Goal: Task Accomplishment & Management: Use online tool/utility

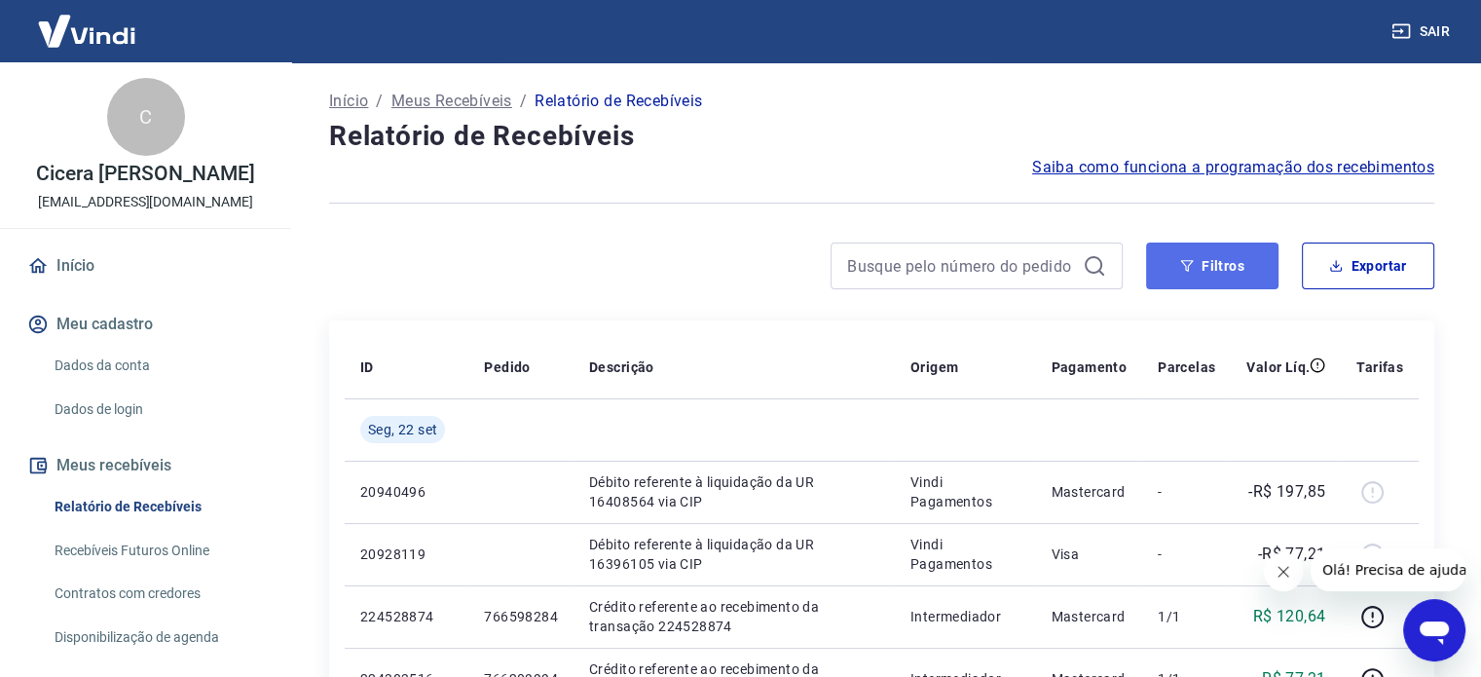
click at [1229, 277] on button "Filtros" at bounding box center [1212, 265] width 132 height 47
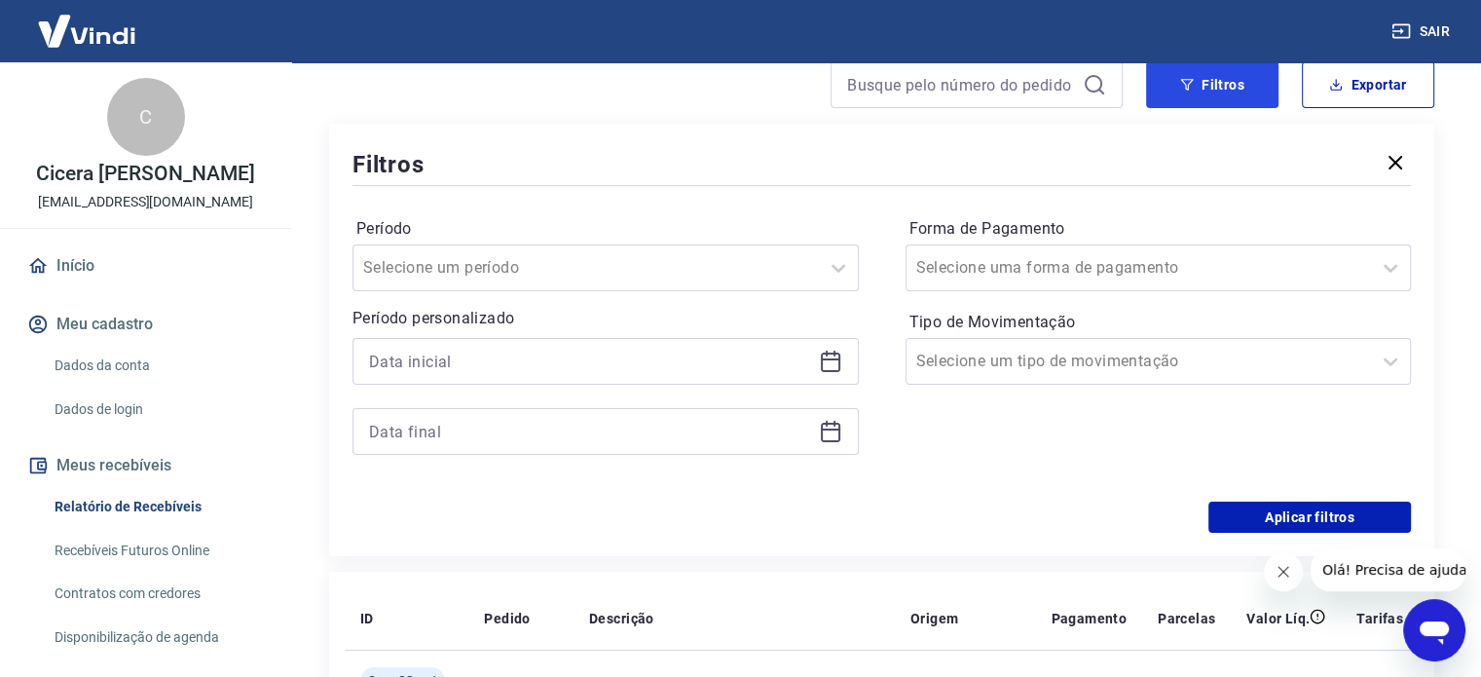
scroll to position [292, 0]
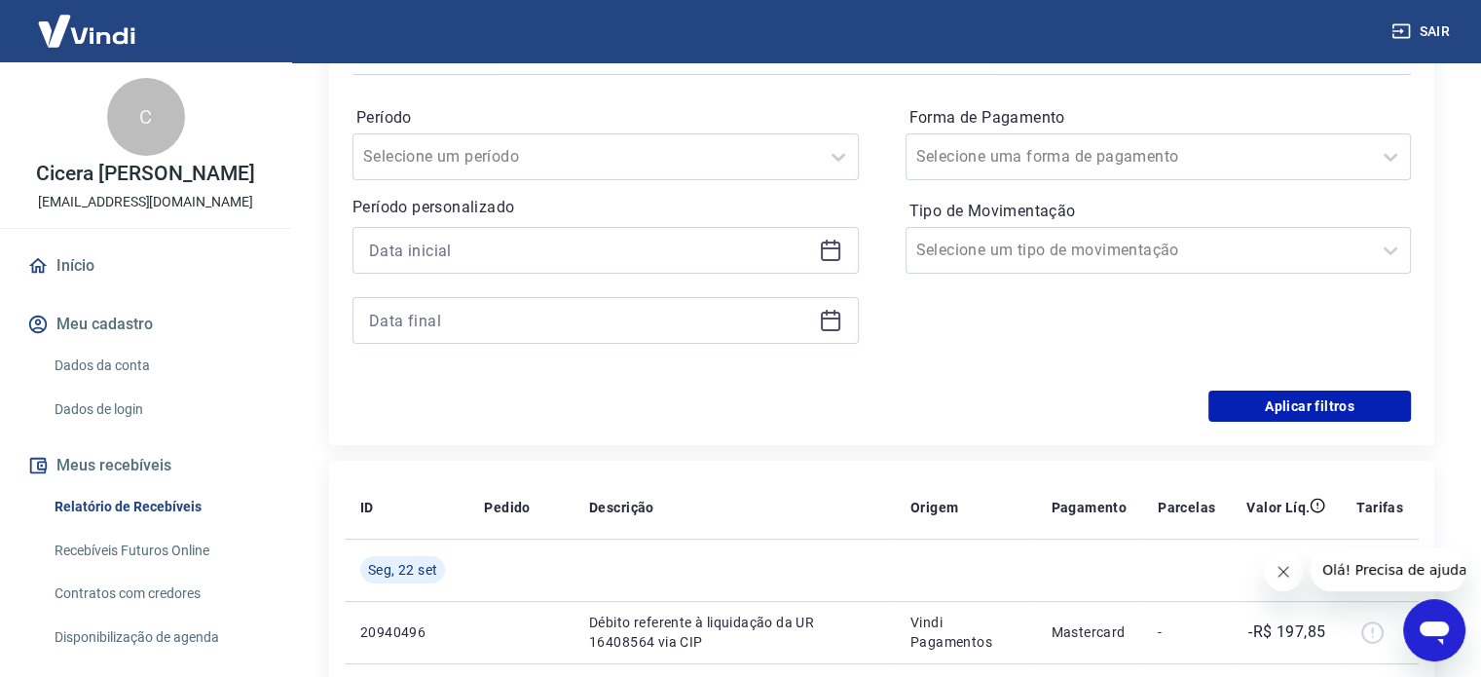
click at [811, 250] on div at bounding box center [605, 250] width 506 height 47
click at [824, 250] on icon at bounding box center [830, 250] width 23 height 23
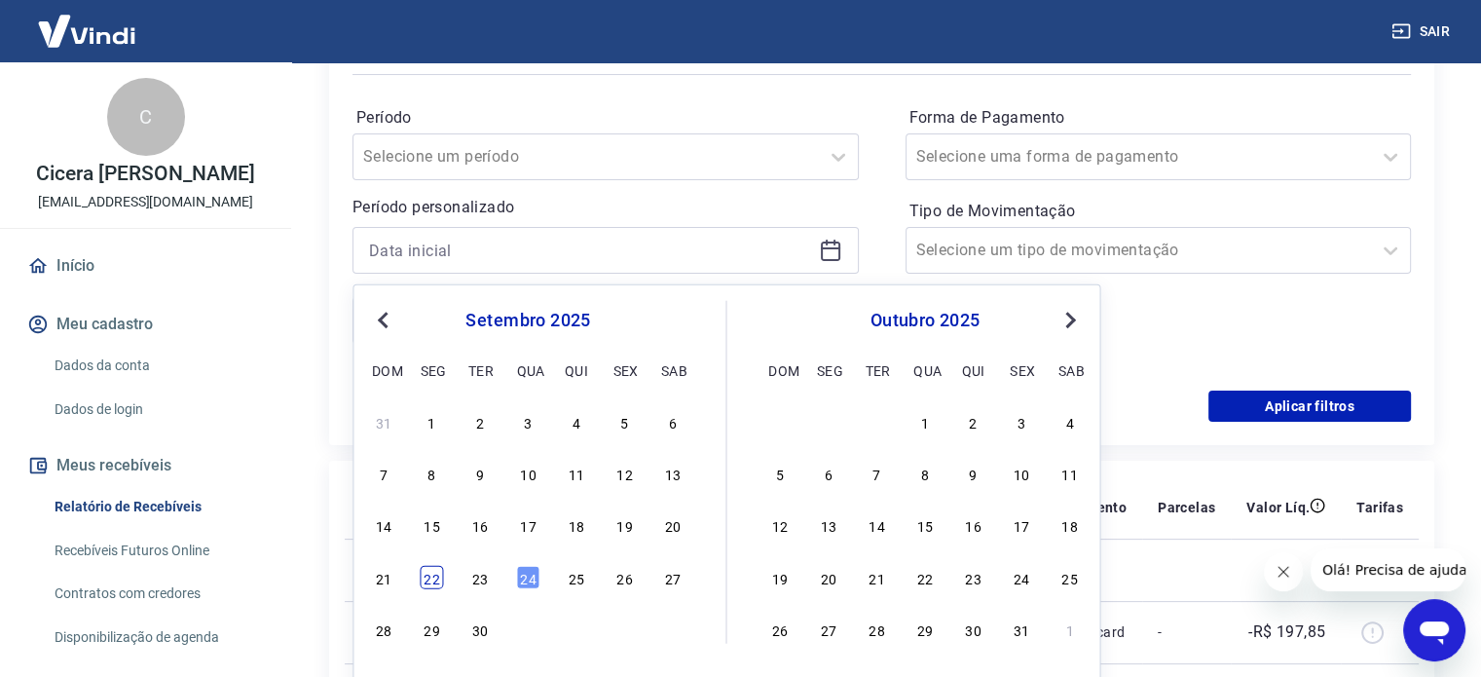
click at [427, 575] on div "22" at bounding box center [432, 576] width 23 height 23
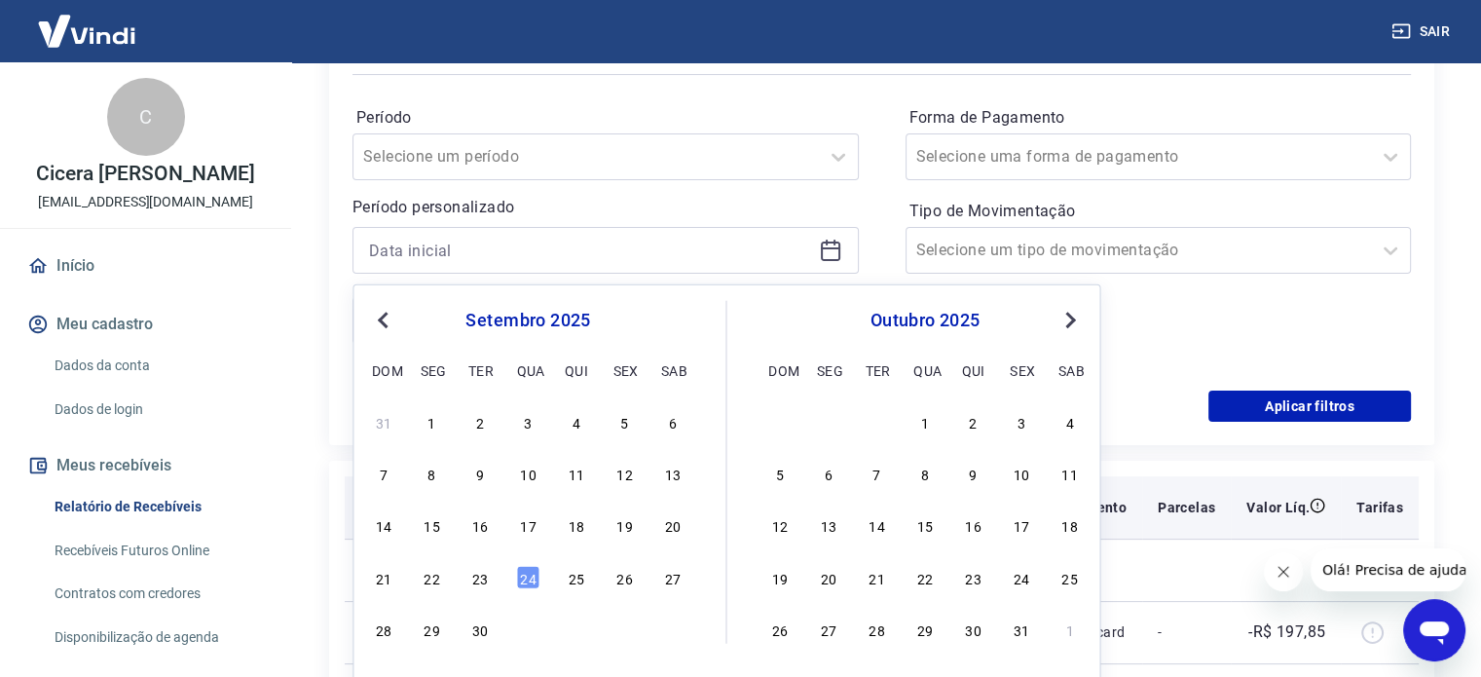
click at [428, 575] on span "Seg, 22 set" at bounding box center [402, 569] width 69 height 19
type input "[DATE]"
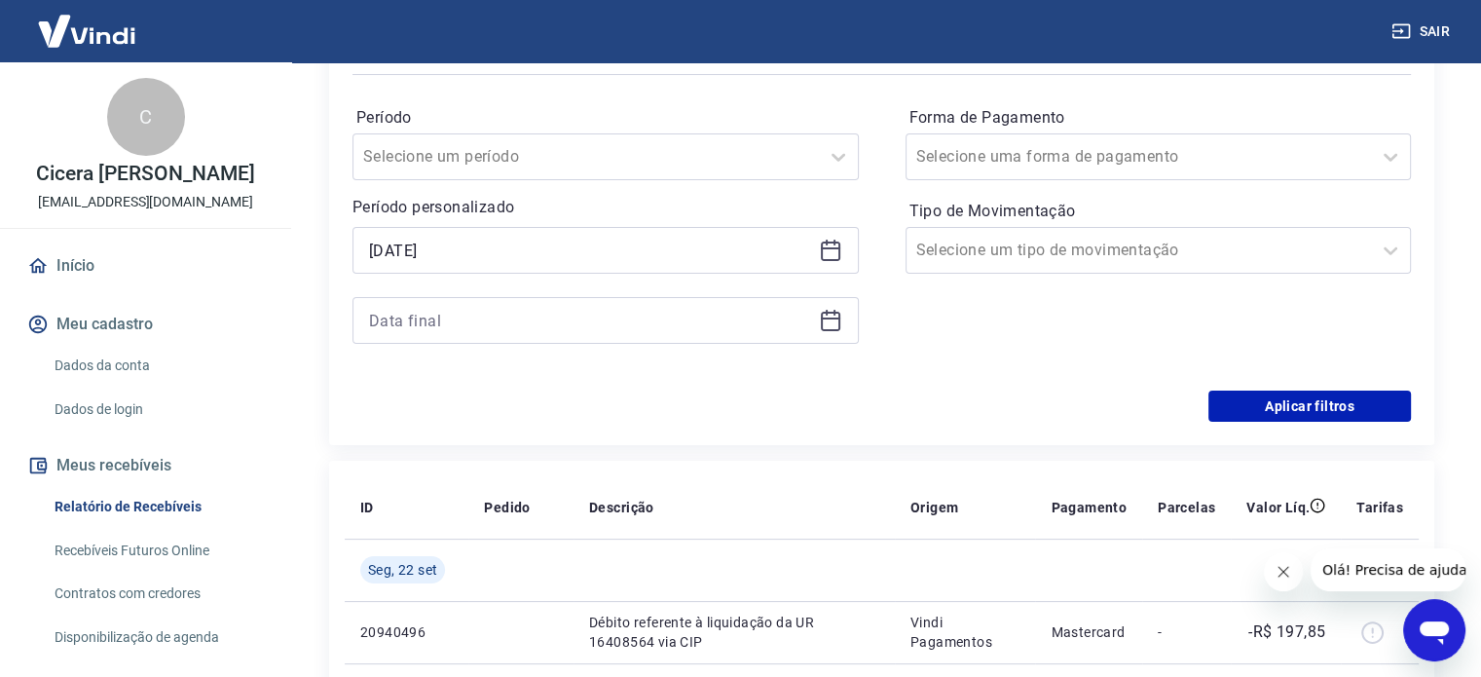
drag, startPoint x: 826, startPoint y: 318, endPoint x: 807, endPoint y: 340, distance: 28.3
click at [827, 318] on icon at bounding box center [830, 318] width 19 height 2
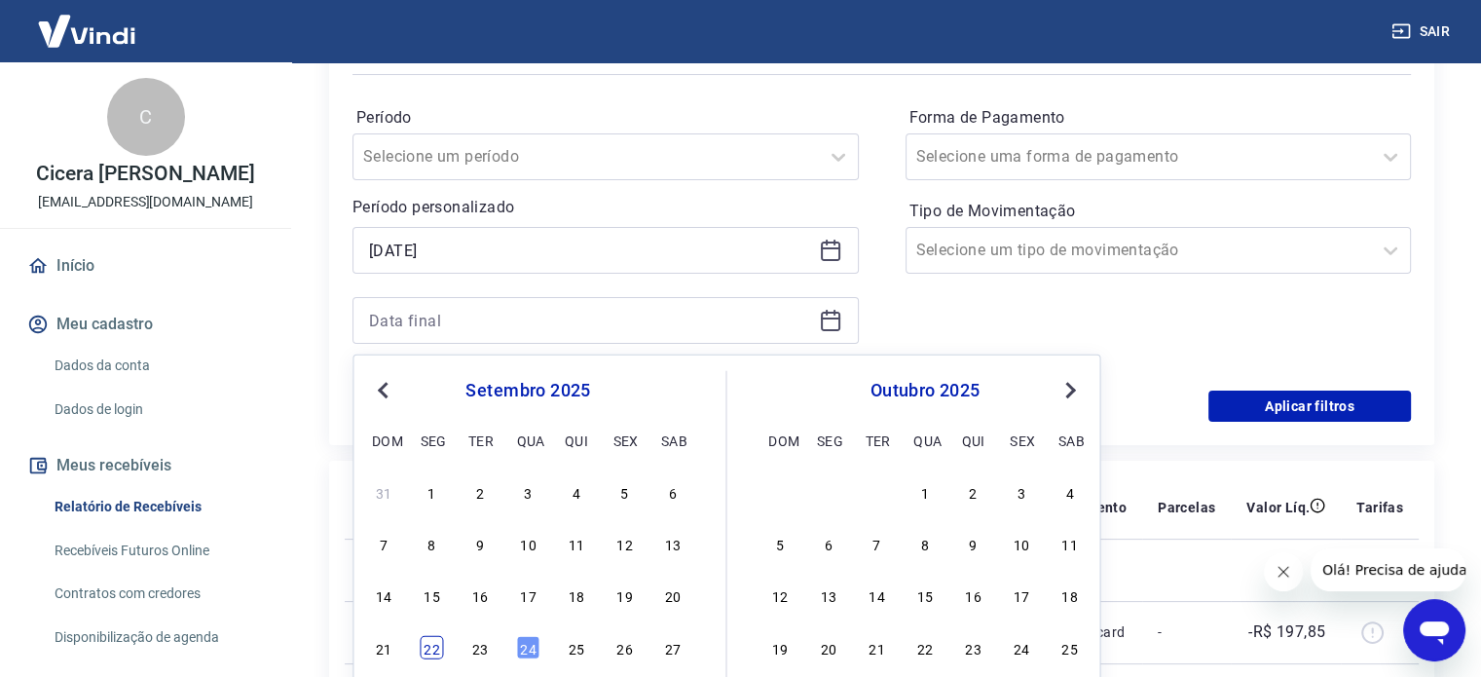
click at [425, 642] on div "22" at bounding box center [432, 646] width 23 height 23
type input "[DATE]"
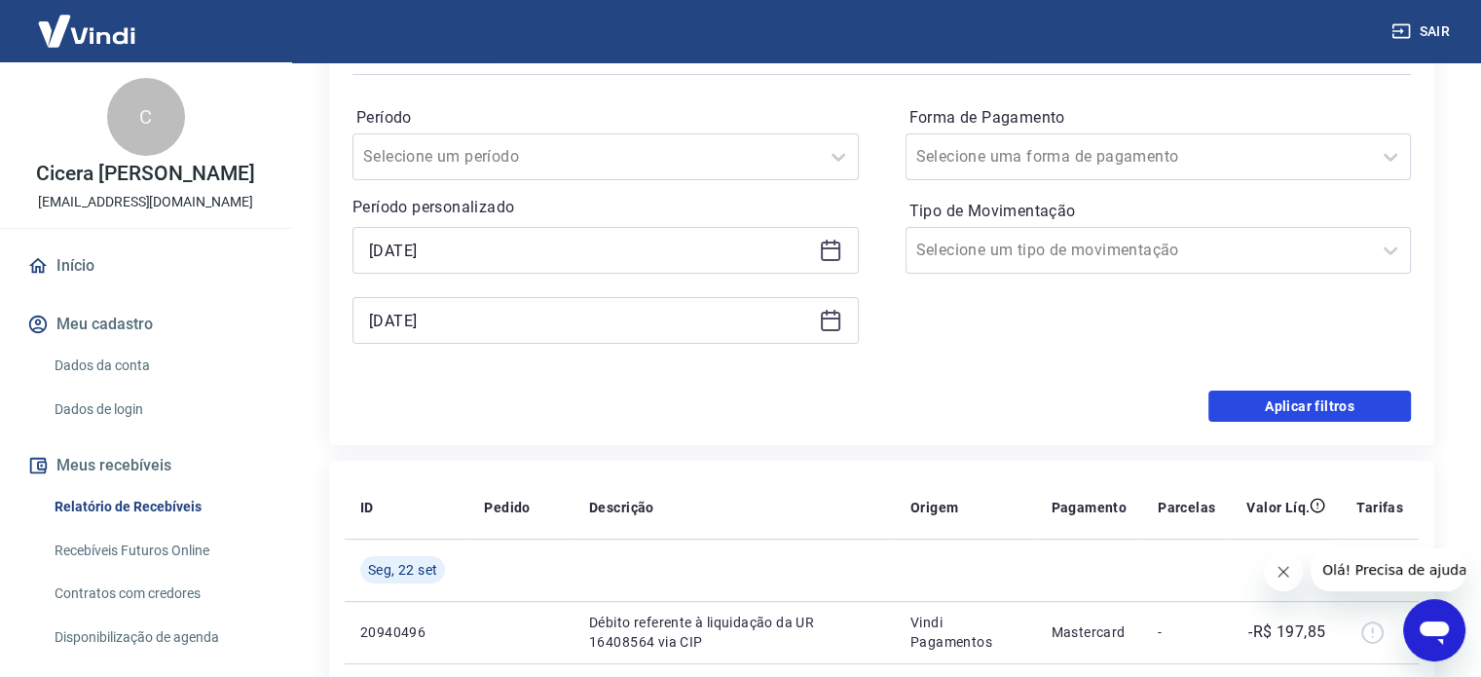
click at [1264, 408] on button "Aplicar filtros" at bounding box center [1309, 405] width 203 height 31
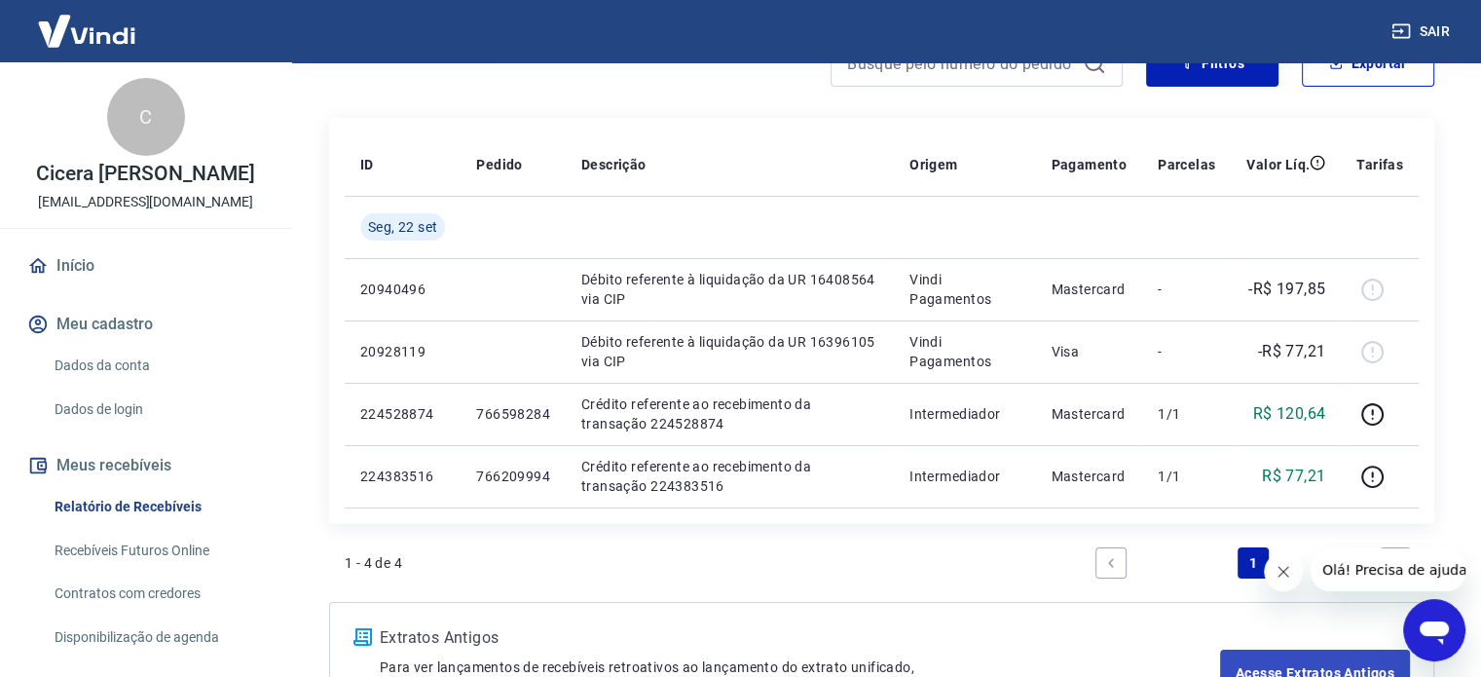
scroll to position [195, 0]
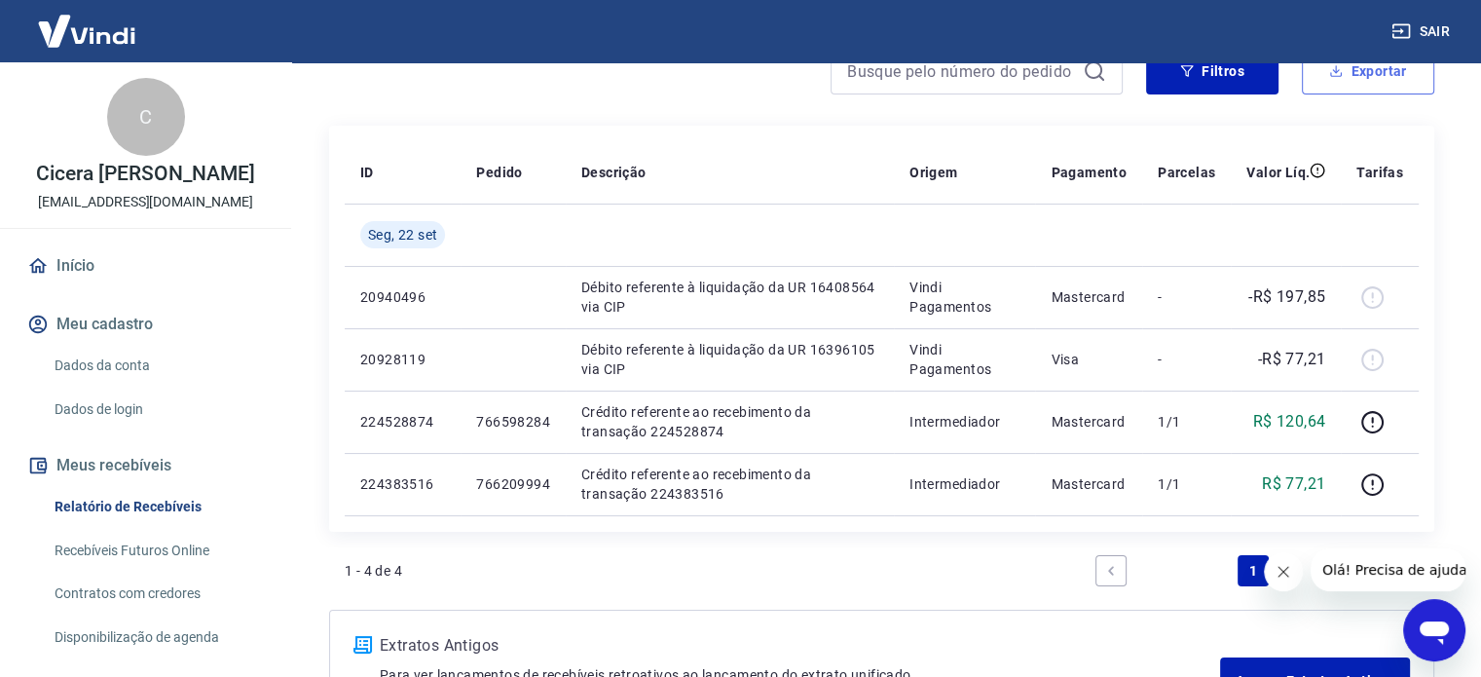
click at [1368, 85] on button "Exportar" at bounding box center [1368, 71] width 132 height 47
type input "[DATE]"
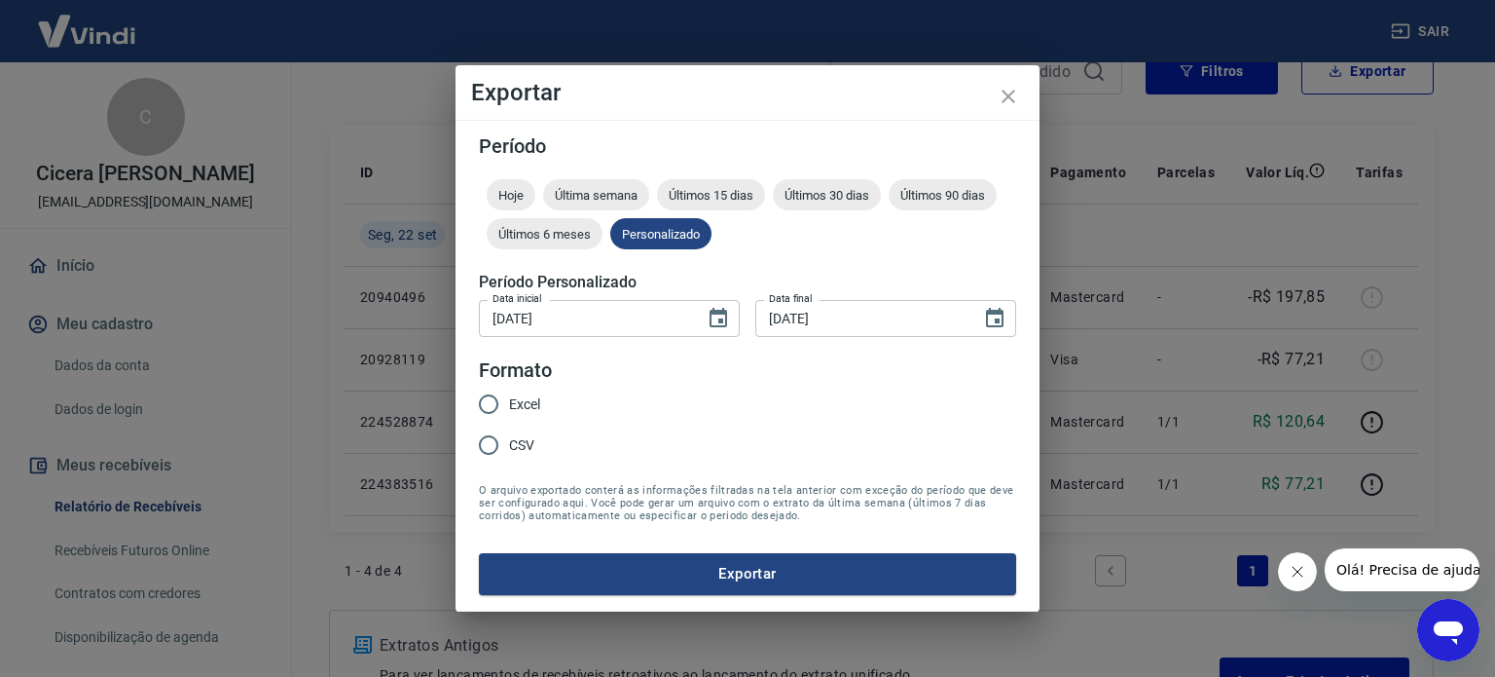
click at [512, 406] on span "Excel" at bounding box center [524, 404] width 31 height 20
click at [509, 406] on input "Excel" at bounding box center [488, 404] width 41 height 41
radio input "true"
click at [697, 577] on button "Exportar" at bounding box center [747, 573] width 537 height 41
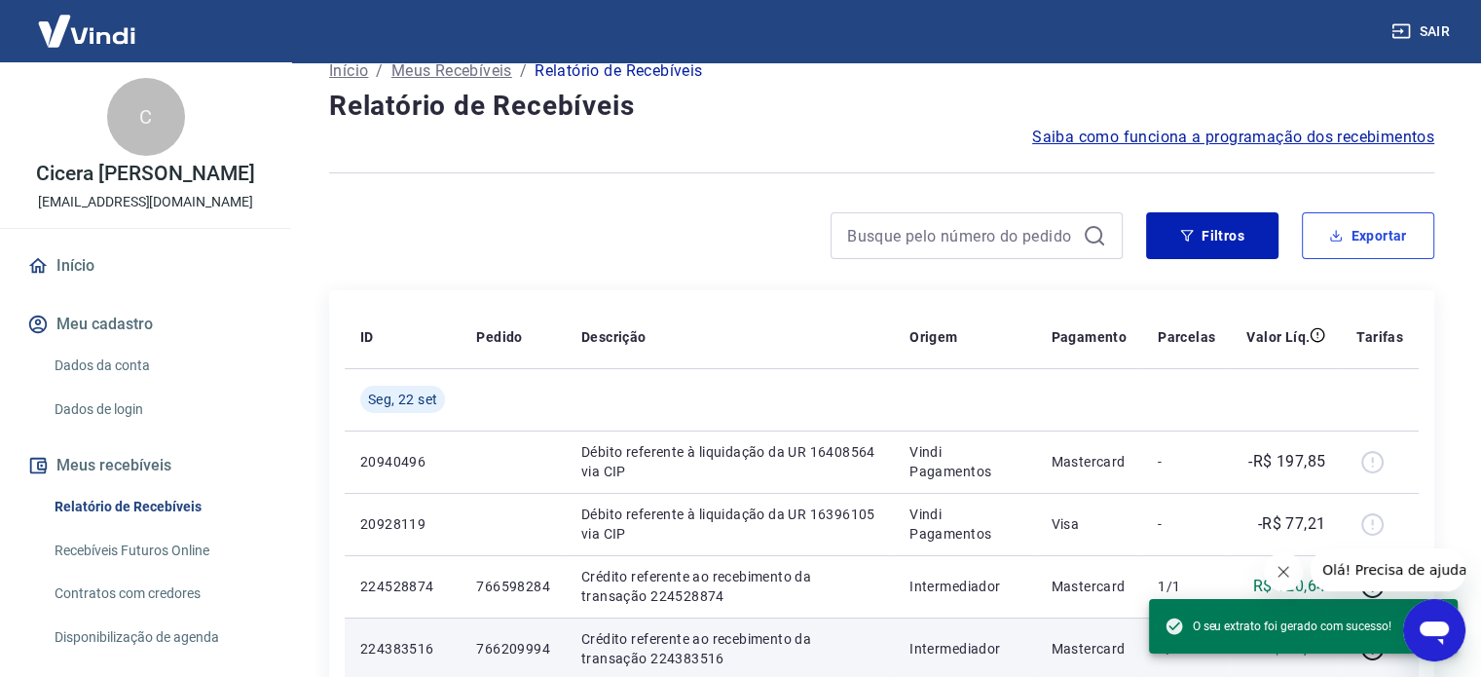
scroll to position [0, 0]
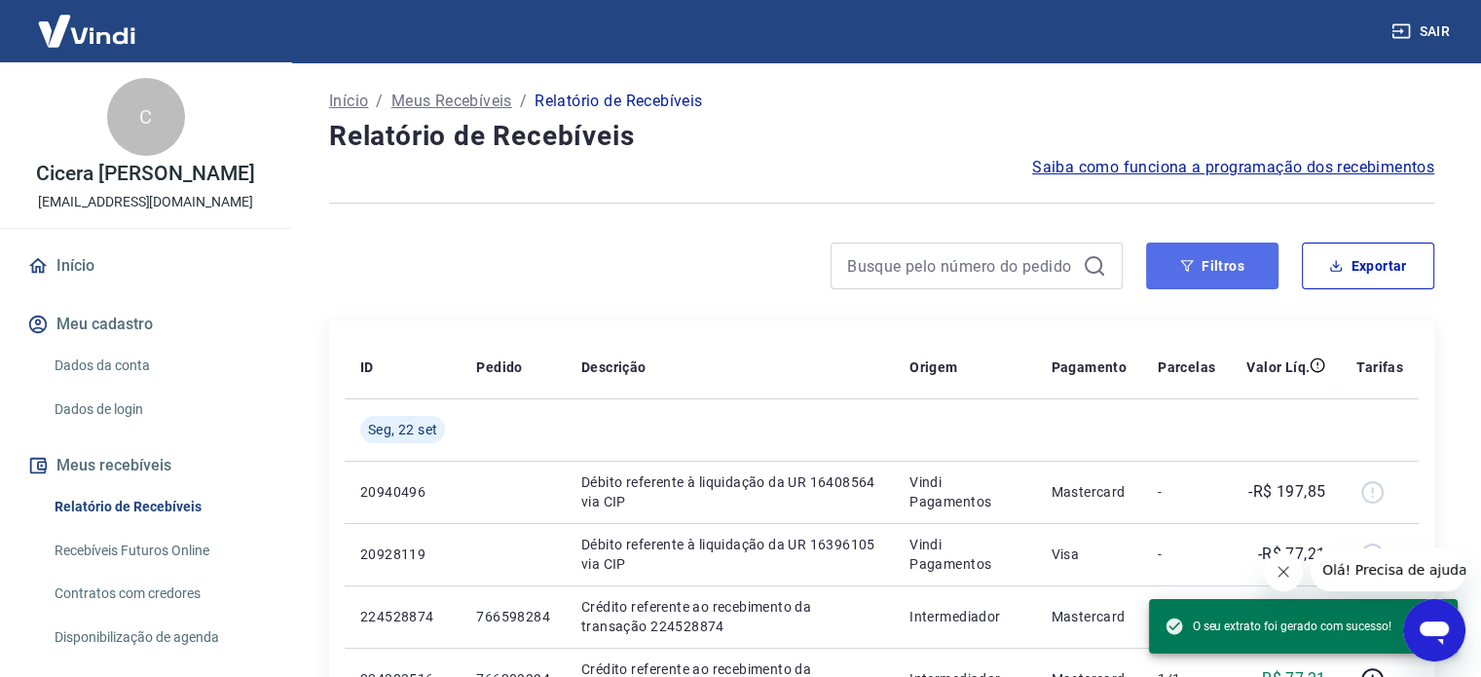
click at [1219, 276] on button "Filtros" at bounding box center [1212, 265] width 132 height 47
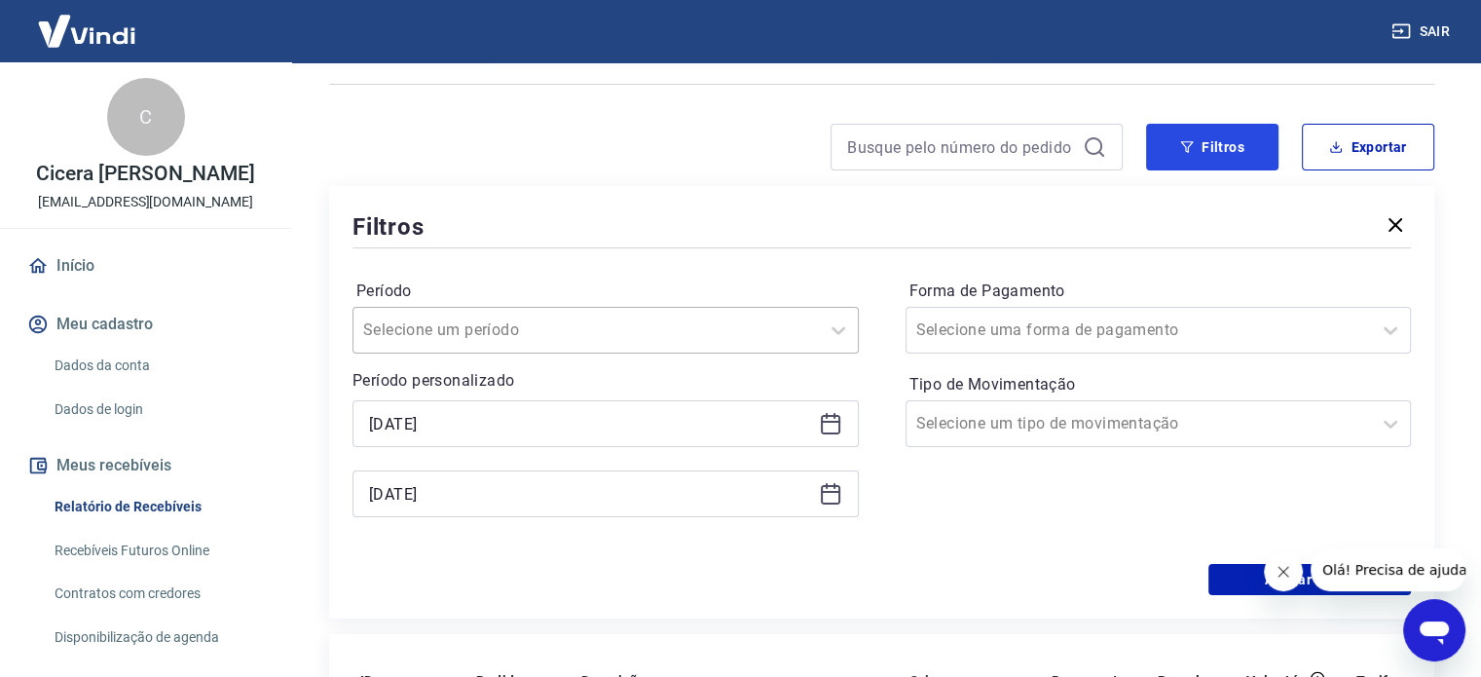
scroll to position [195, 0]
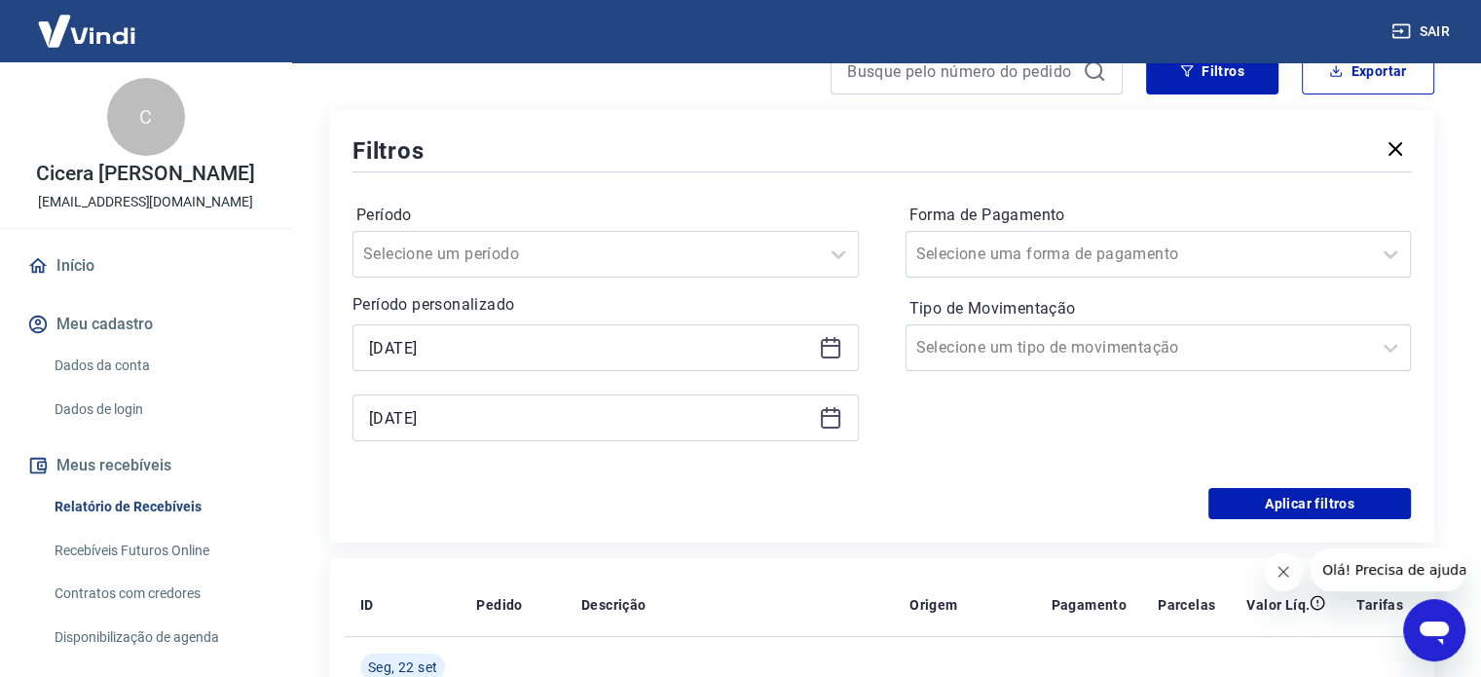
click at [829, 348] on icon at bounding box center [830, 347] width 23 height 23
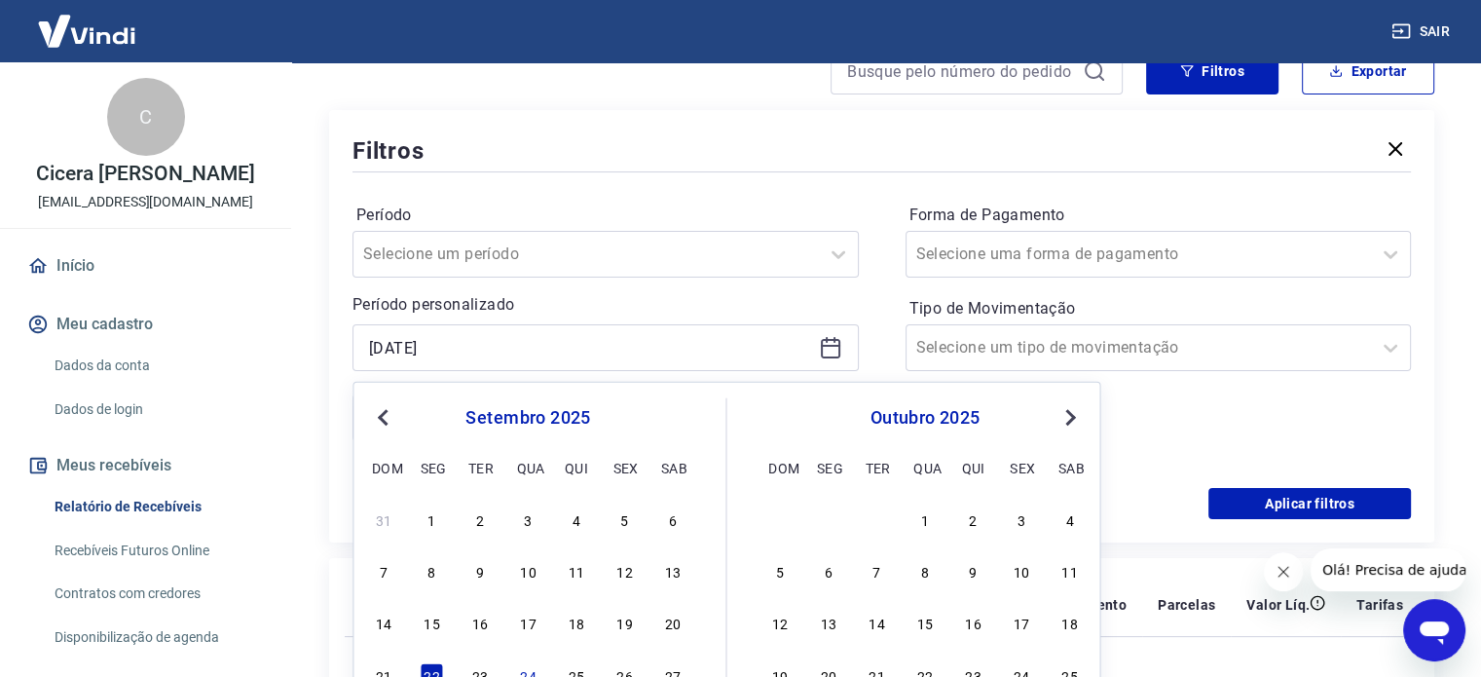
click at [385, 412] on span "Previous Month" at bounding box center [385, 416] width 0 height 22
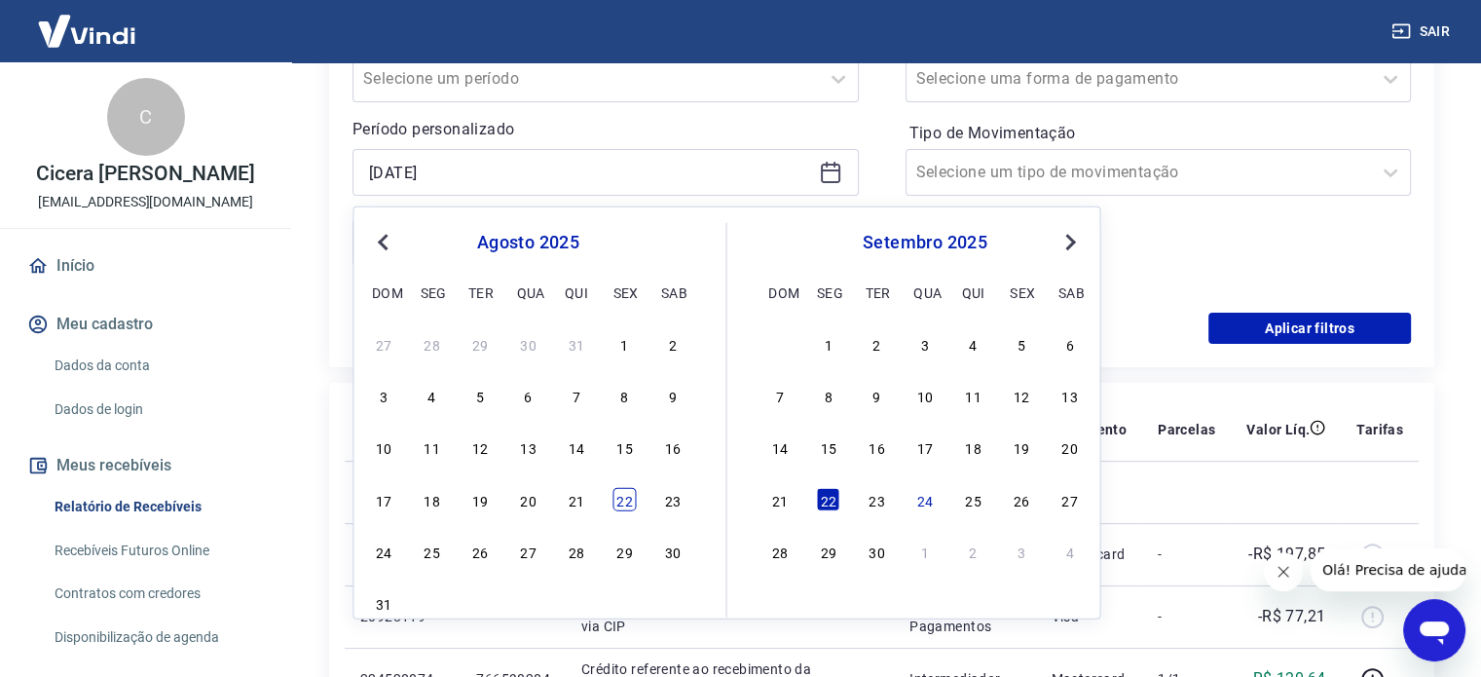
scroll to position [389, 0]
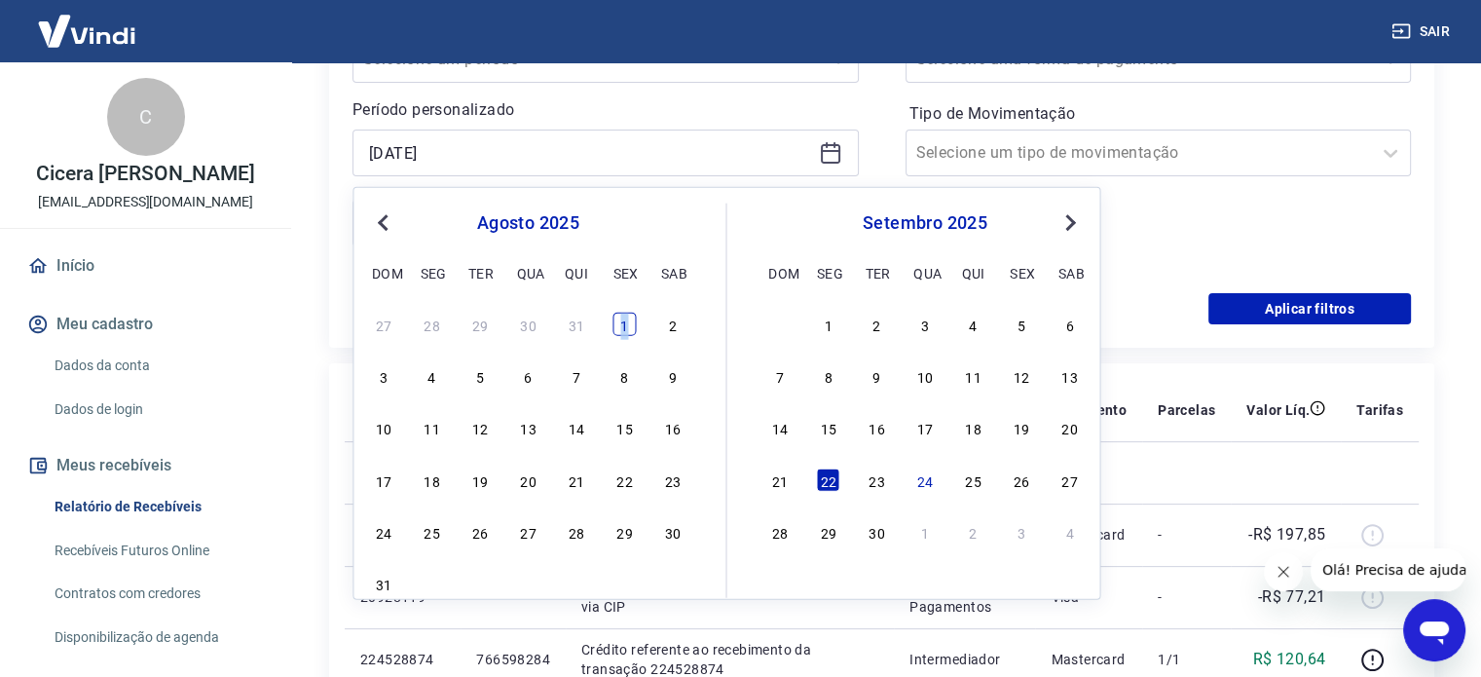
click at [624, 323] on div "1" at bounding box center [623, 324] width 23 height 23
type input "[DATE]"
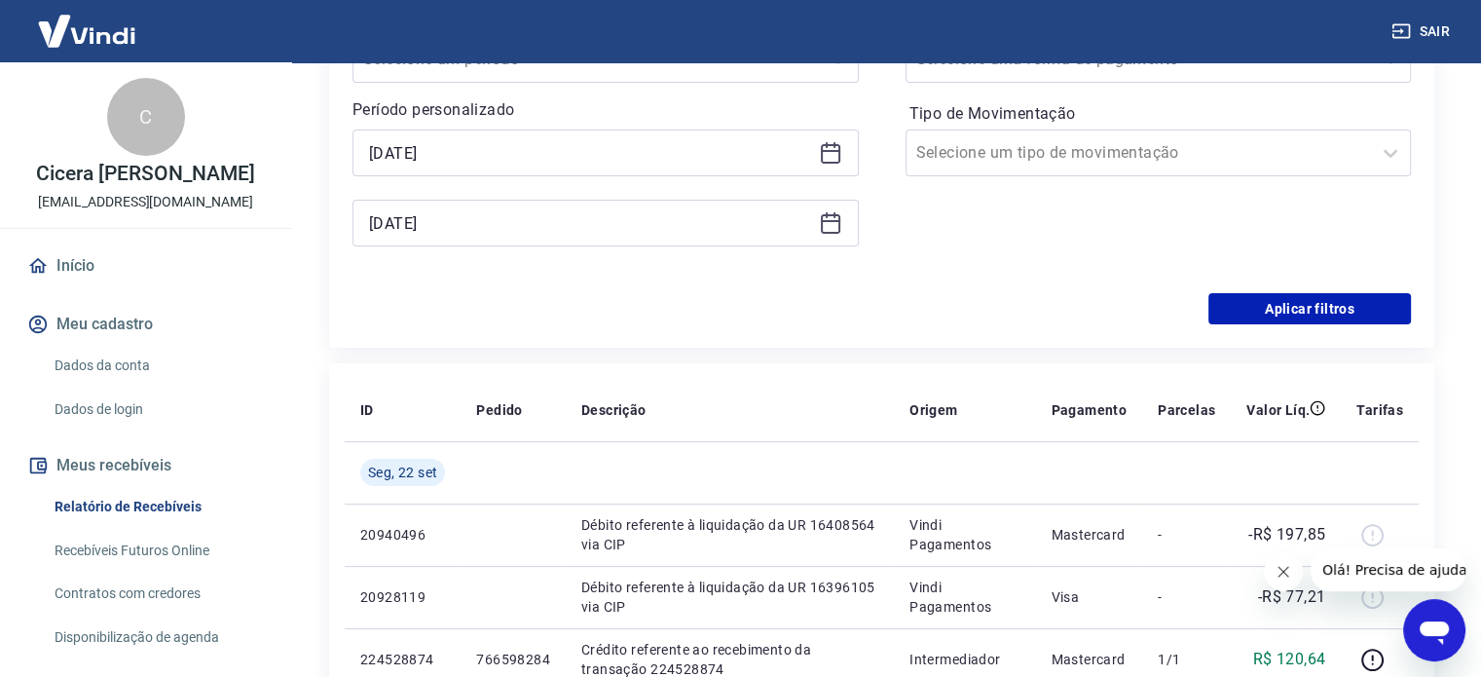
click at [826, 233] on icon at bounding box center [830, 223] width 19 height 19
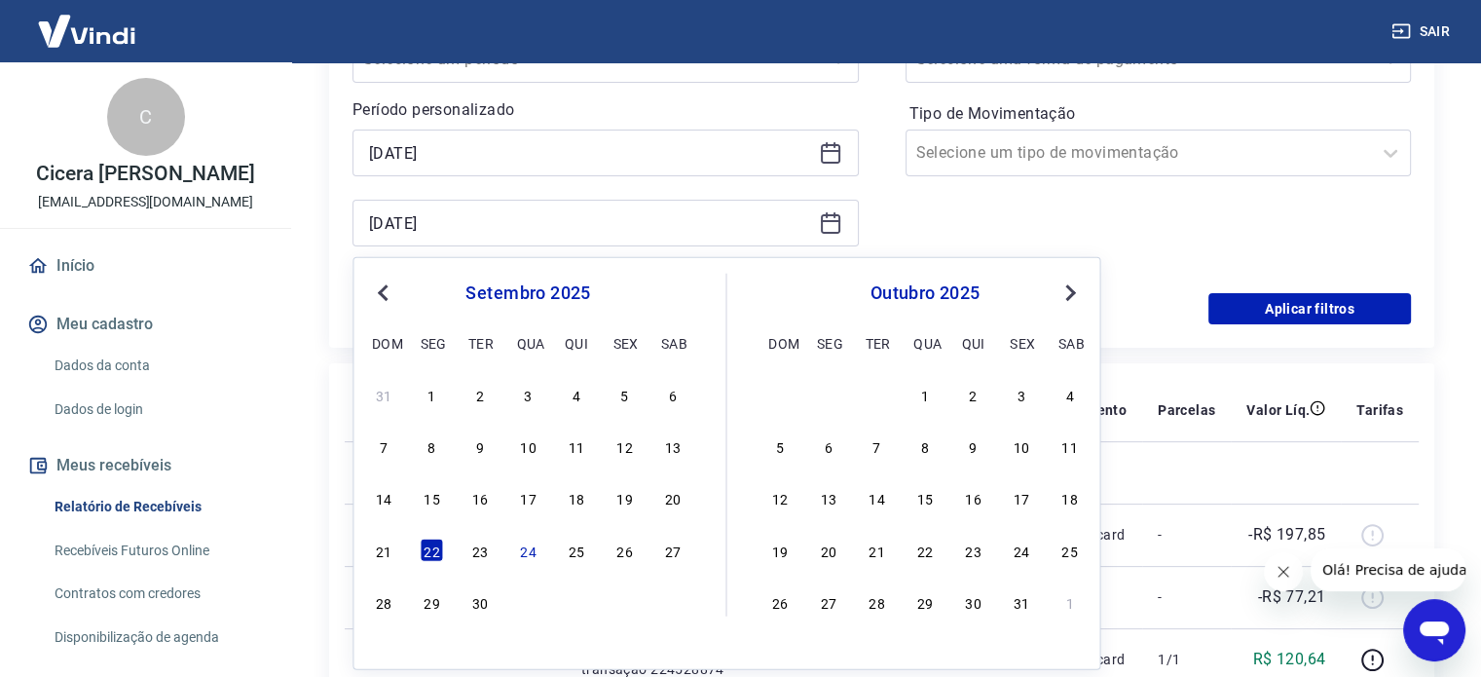
click at [385, 292] on span "Previous Month" at bounding box center [385, 291] width 0 height 22
click at [377, 645] on div "31" at bounding box center [383, 653] width 23 height 23
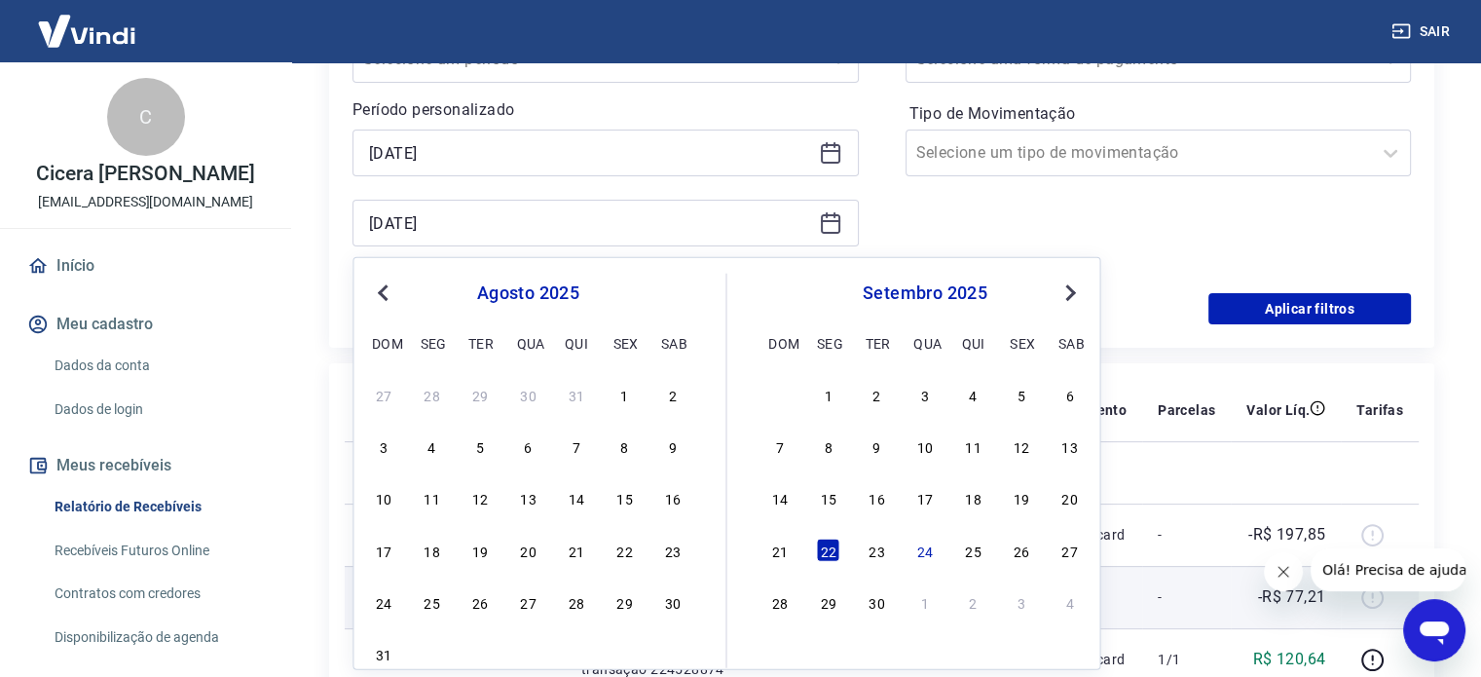
type input "[DATE]"
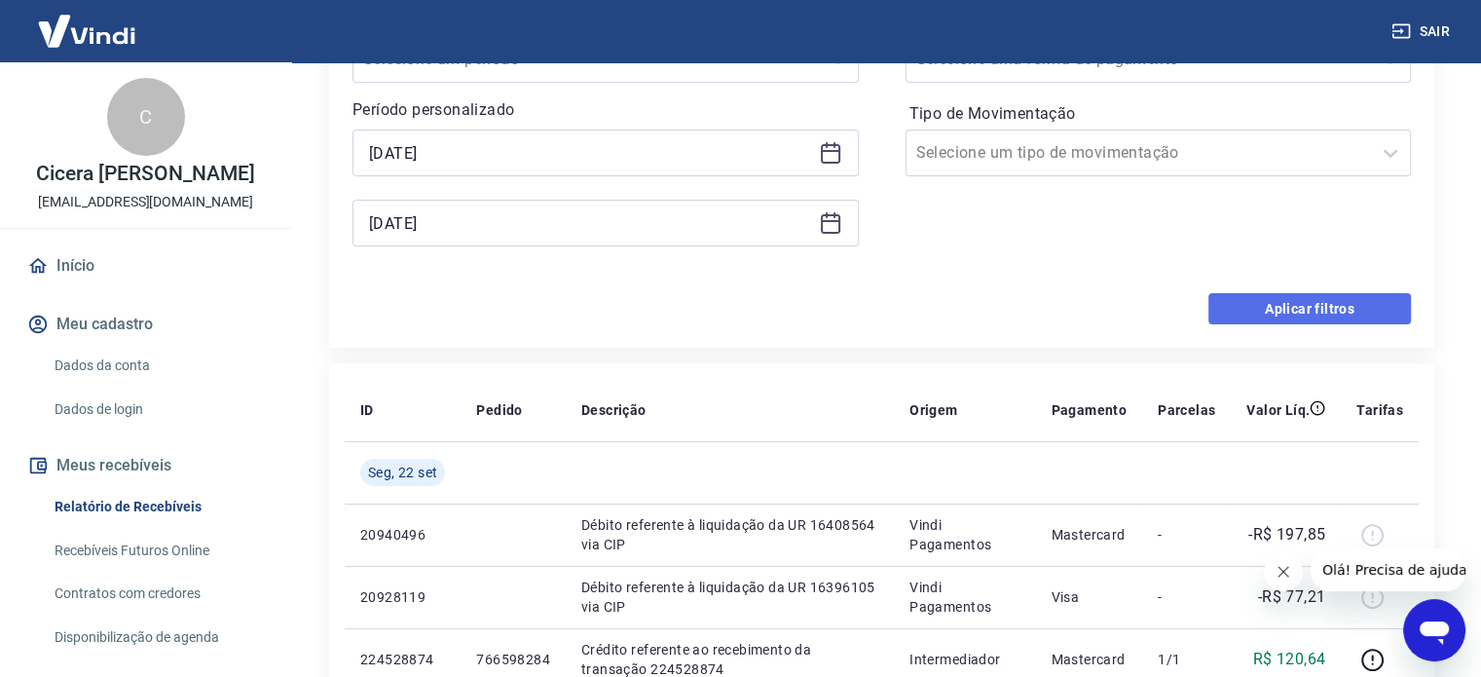
click at [1295, 314] on button "Aplicar filtros" at bounding box center [1309, 308] width 203 height 31
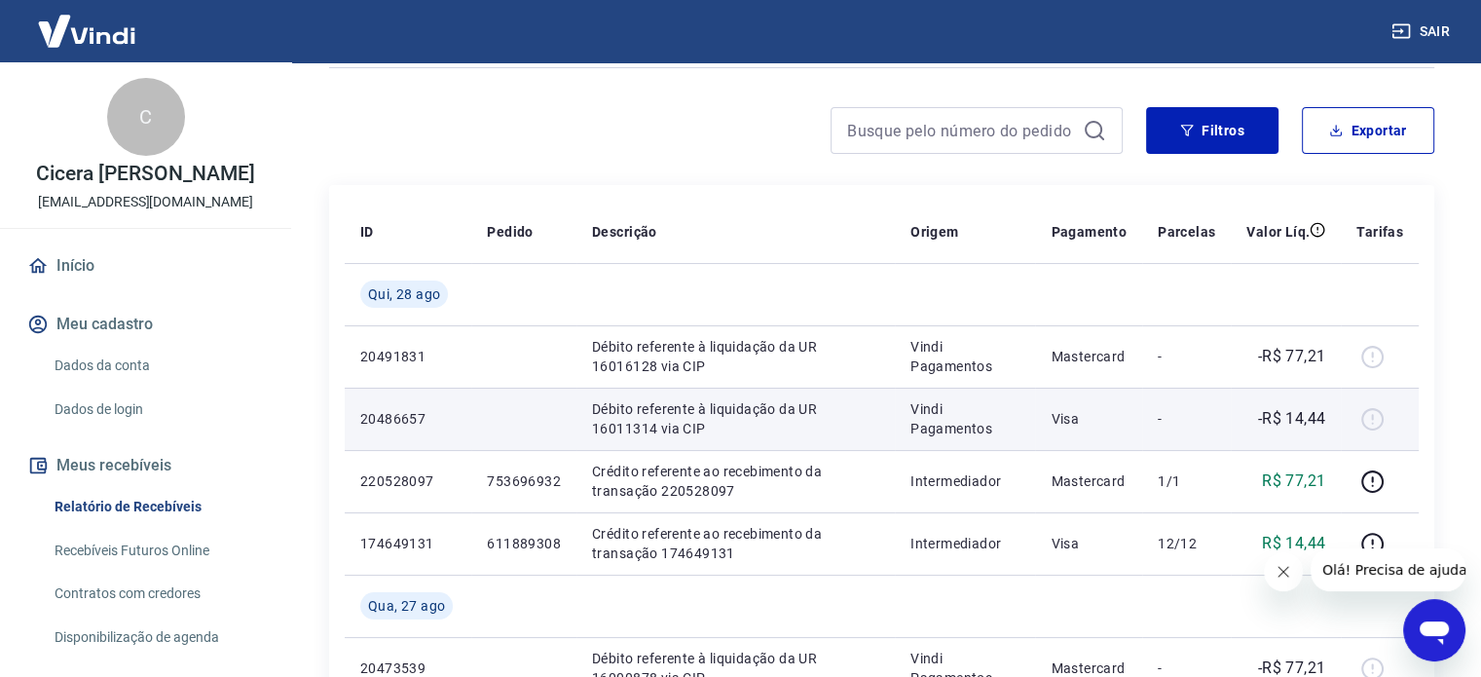
scroll to position [292, 0]
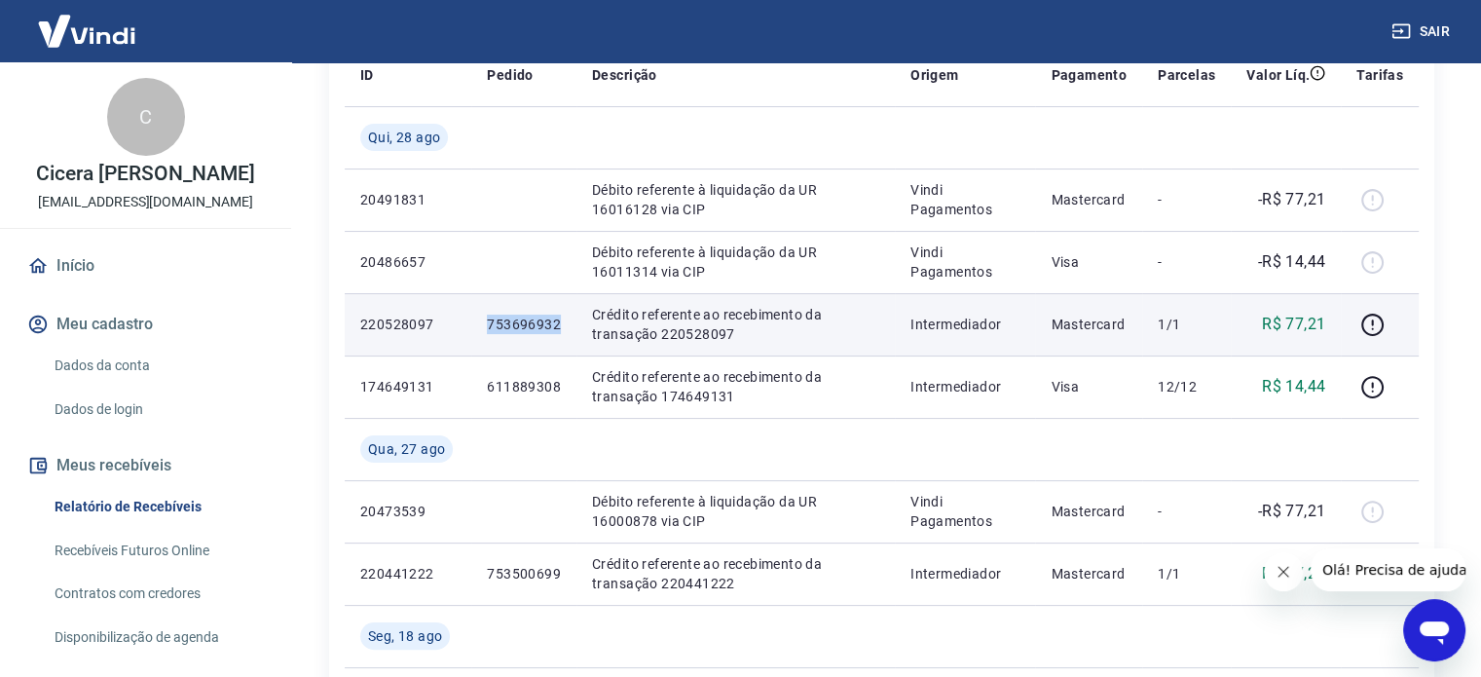
drag, startPoint x: 569, startPoint y: 314, endPoint x: 488, endPoint y: 316, distance: 80.8
click at [488, 316] on td "753696932" at bounding box center [523, 324] width 105 height 62
copy p "753696932"
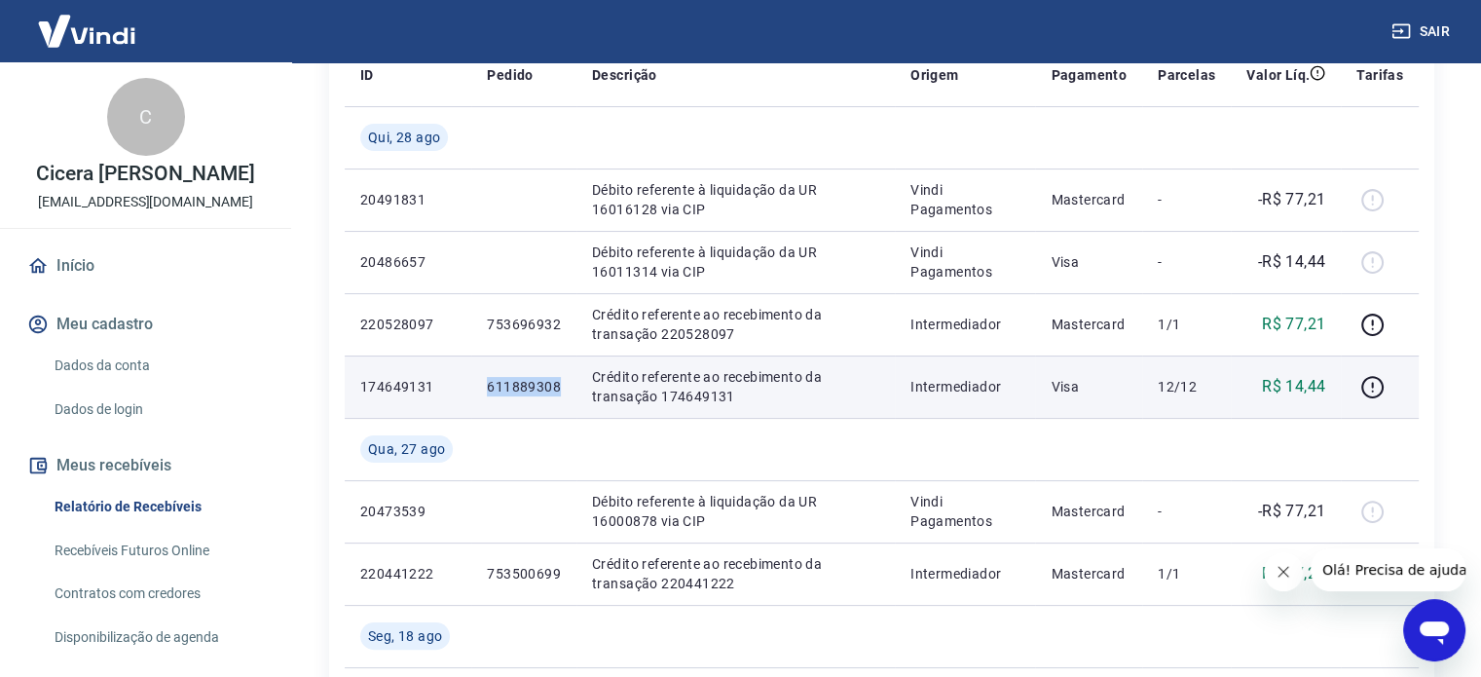
drag, startPoint x: 561, startPoint y: 382, endPoint x: 487, endPoint y: 382, distance: 74.0
click at [487, 382] on td "611889308" at bounding box center [523, 386] width 105 height 62
copy p "611889308"
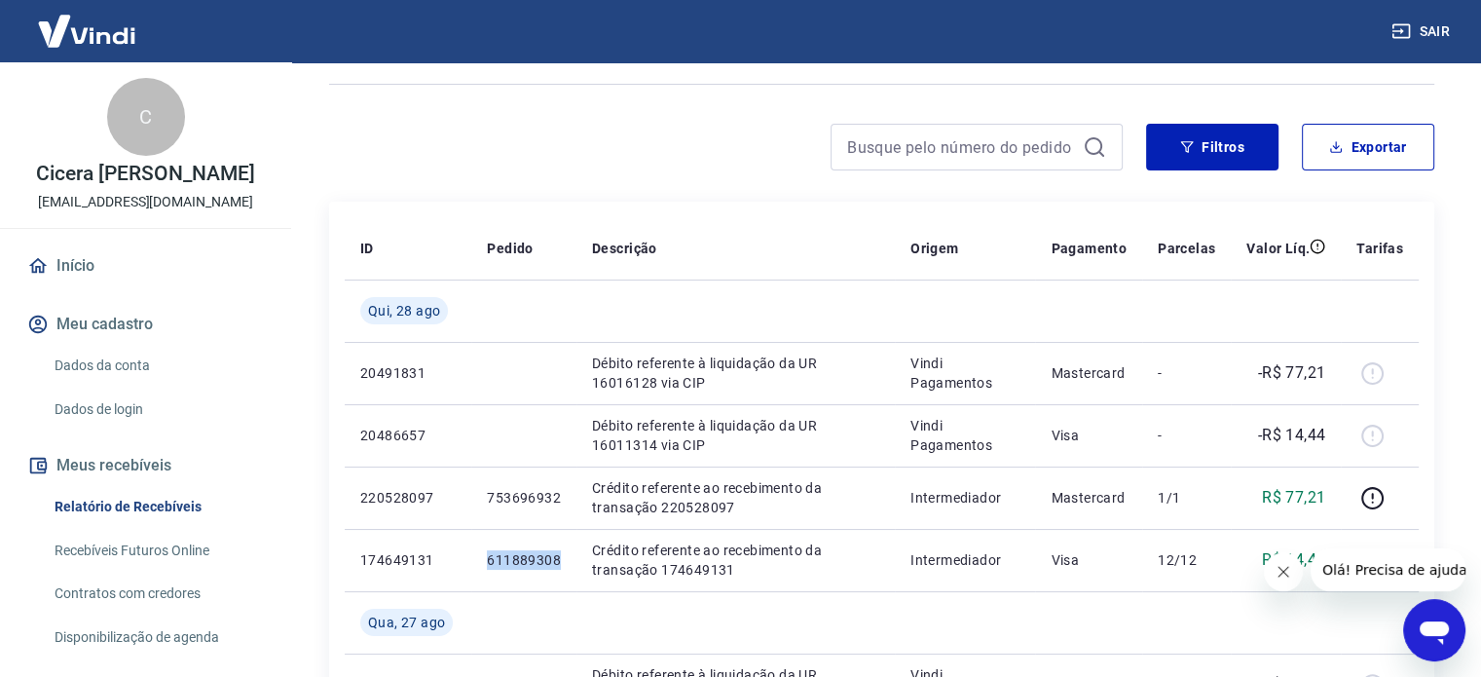
scroll to position [97, 0]
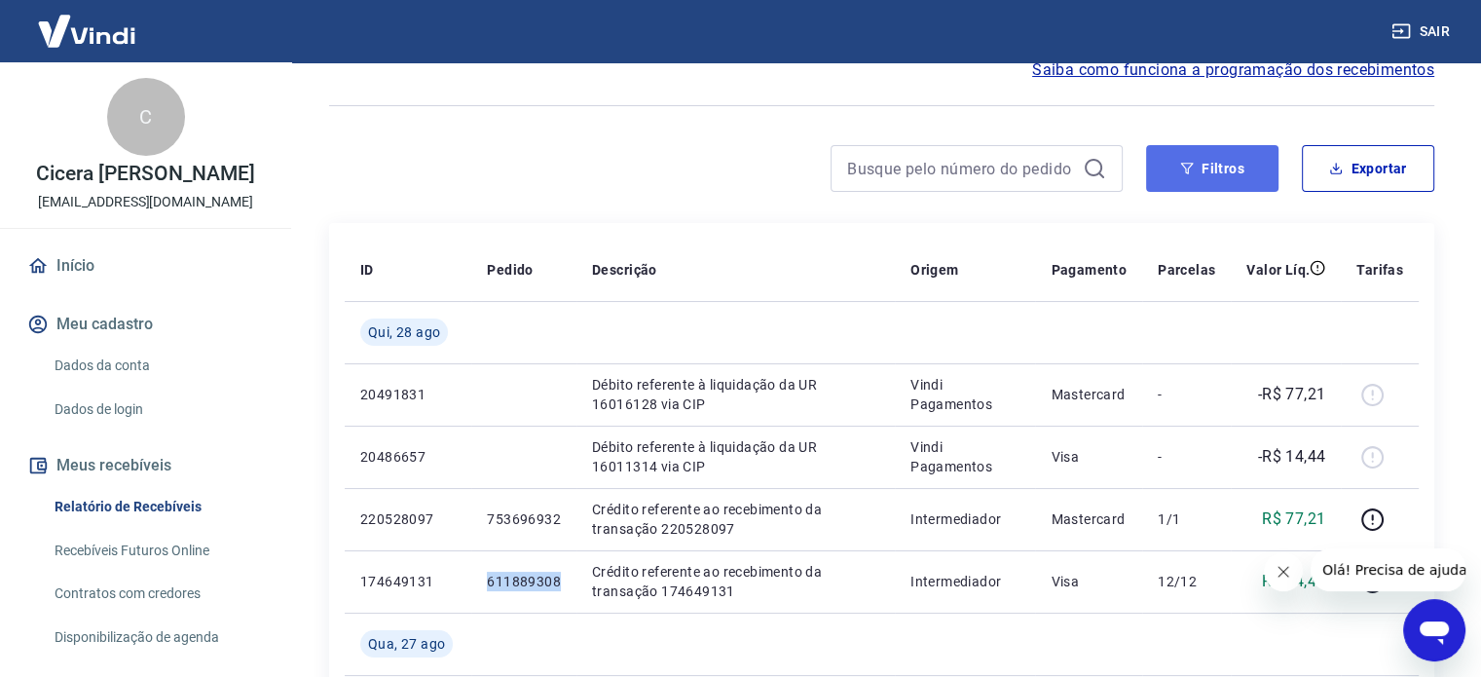
click at [1201, 170] on button "Filtros" at bounding box center [1212, 168] width 132 height 47
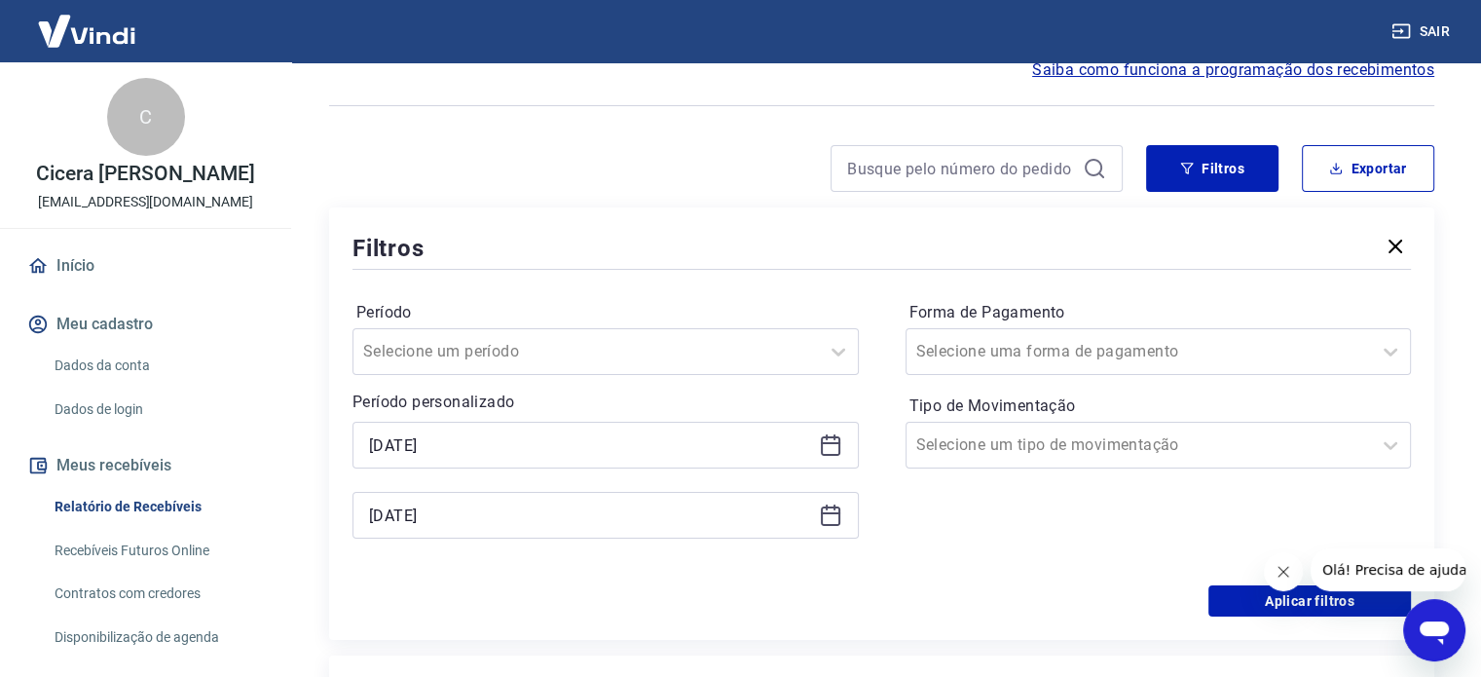
click at [826, 462] on div "[DATE]" at bounding box center [605, 445] width 506 height 47
click at [829, 453] on icon at bounding box center [830, 444] width 23 height 23
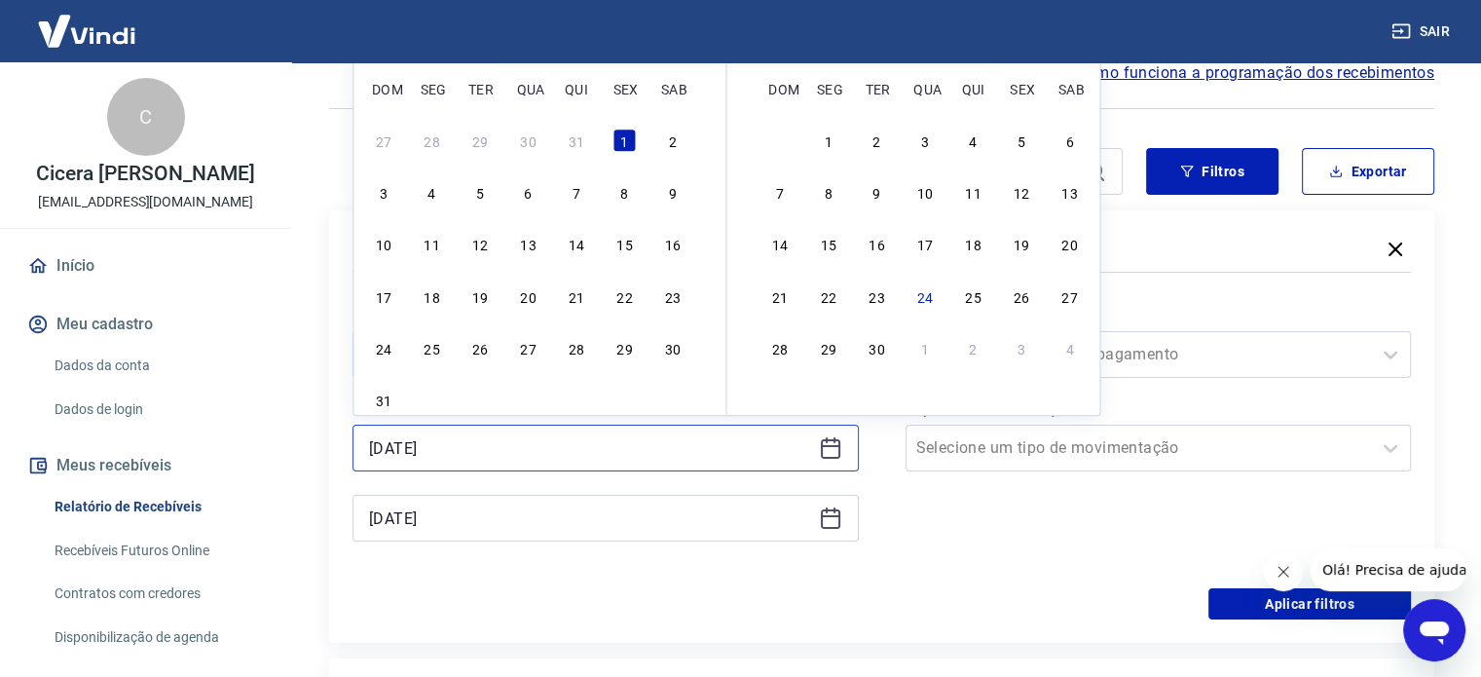
scroll to position [0, 0]
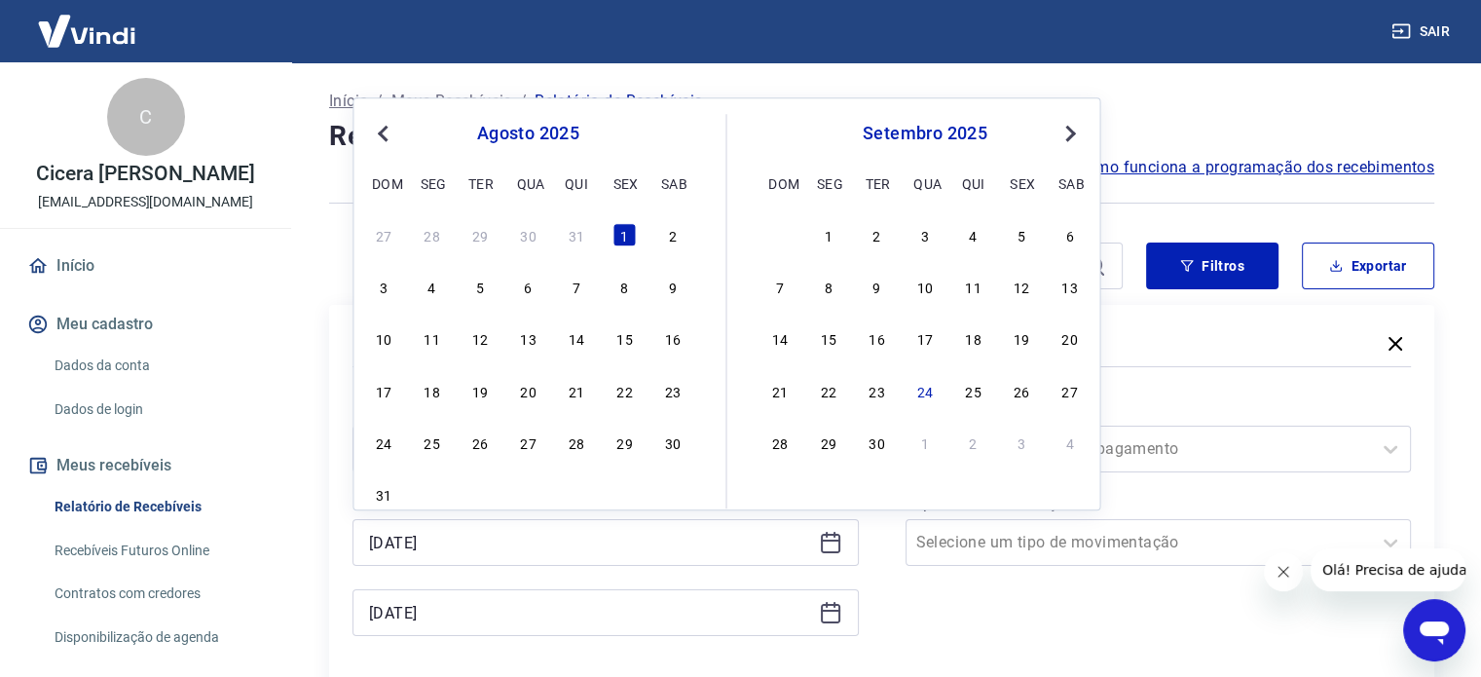
click at [1068, 131] on span "Next Month" at bounding box center [1068, 133] width 0 height 22
click at [441, 397] on div "22" at bounding box center [432, 390] width 23 height 23
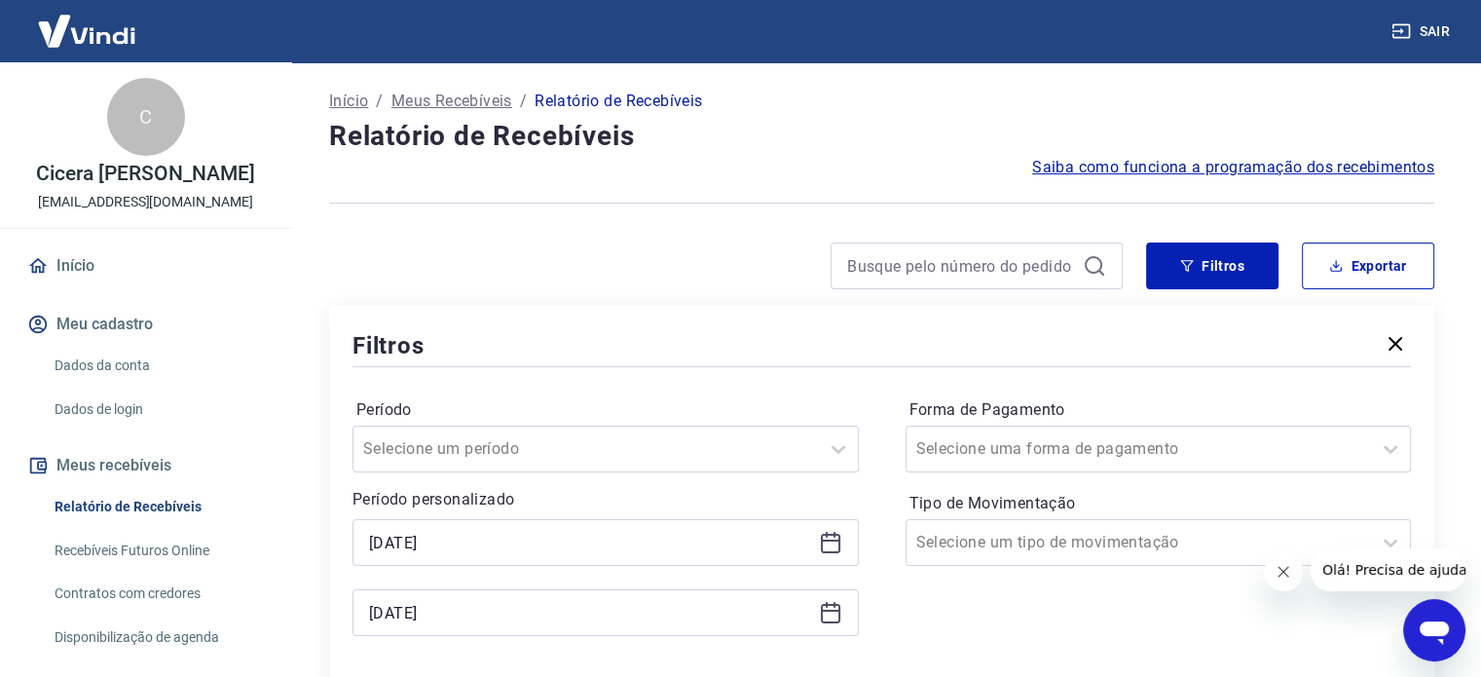
click at [825, 539] on icon at bounding box center [830, 542] width 23 height 23
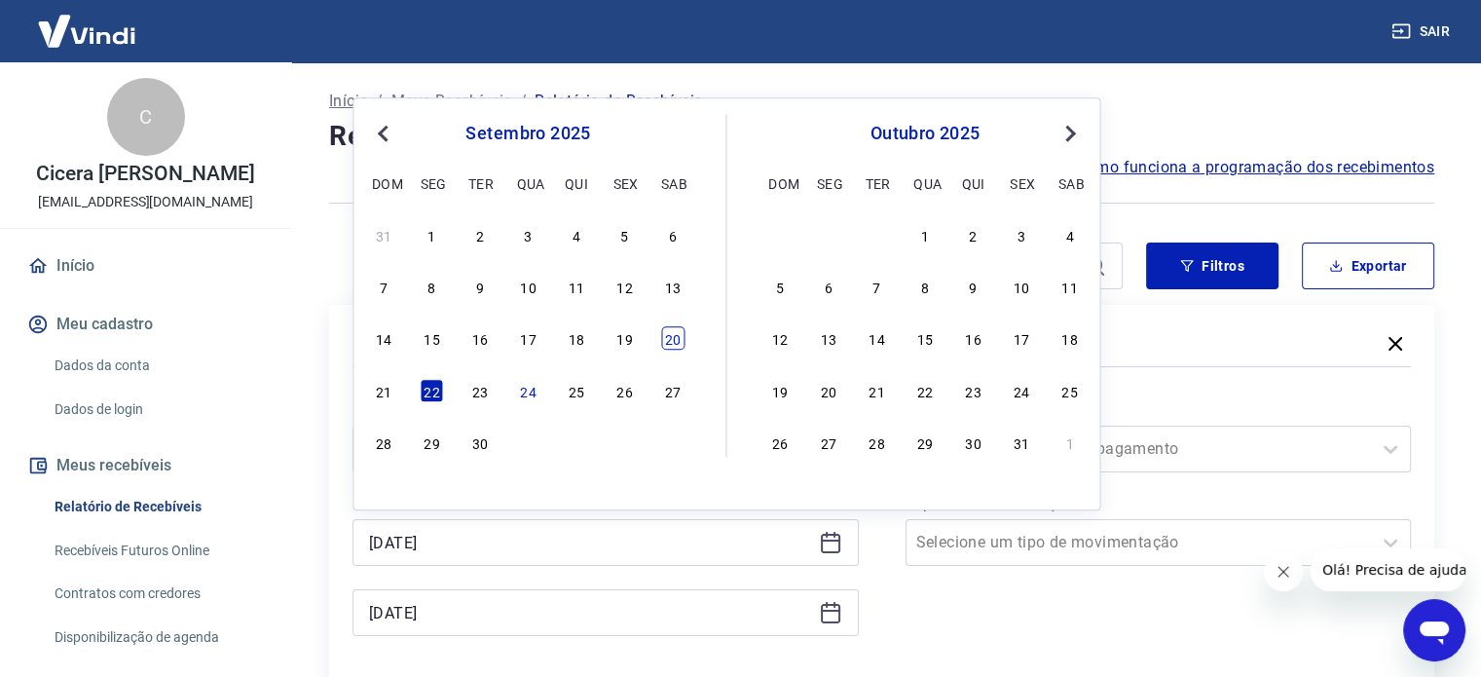
click at [678, 330] on div "20" at bounding box center [672, 338] width 23 height 23
type input "[DATE]"
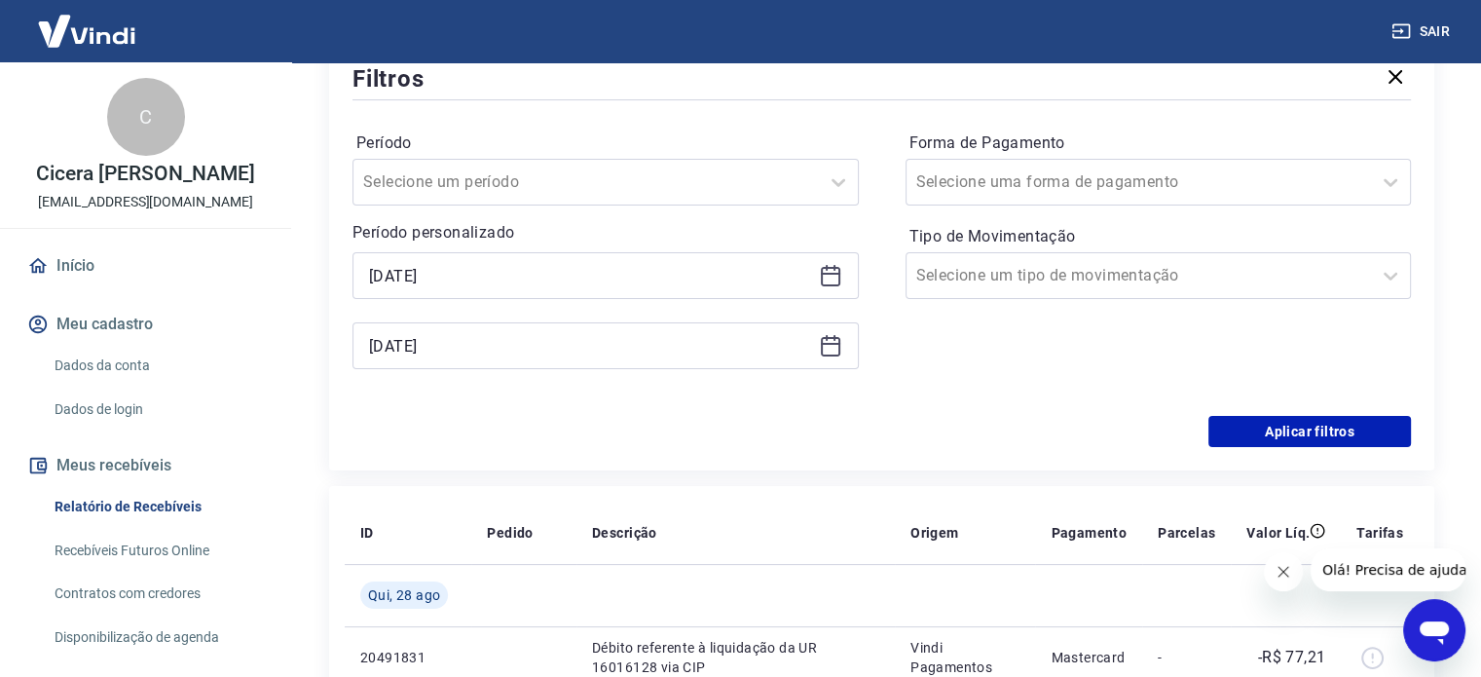
scroll to position [292, 0]
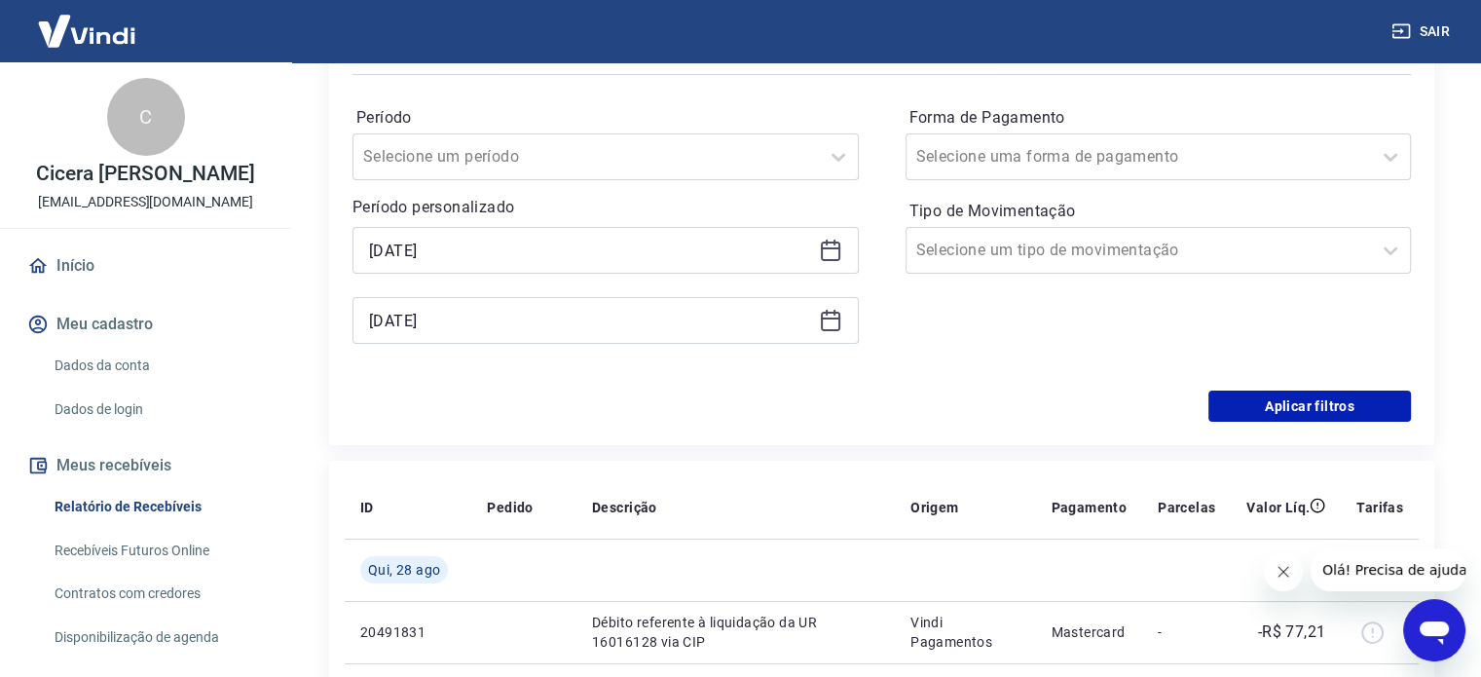
click at [829, 318] on icon at bounding box center [830, 318] width 19 height 2
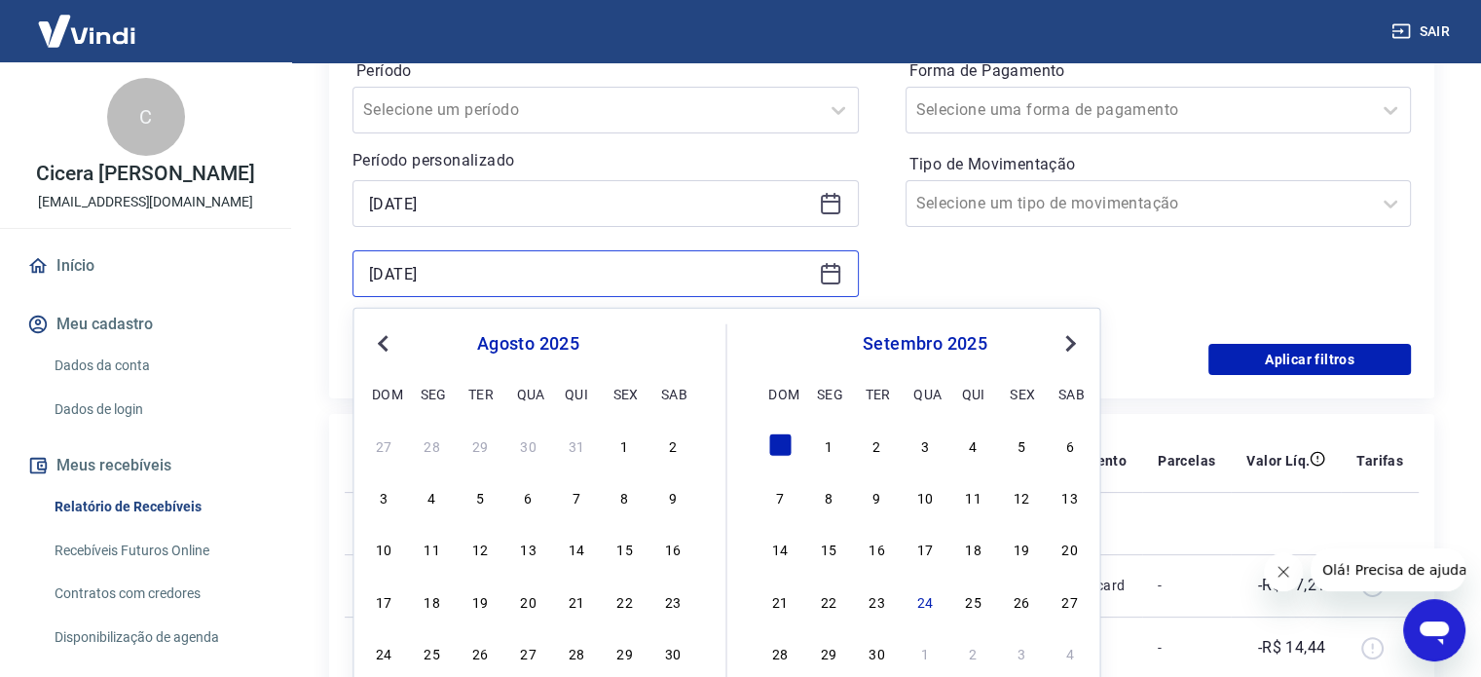
scroll to position [389, 0]
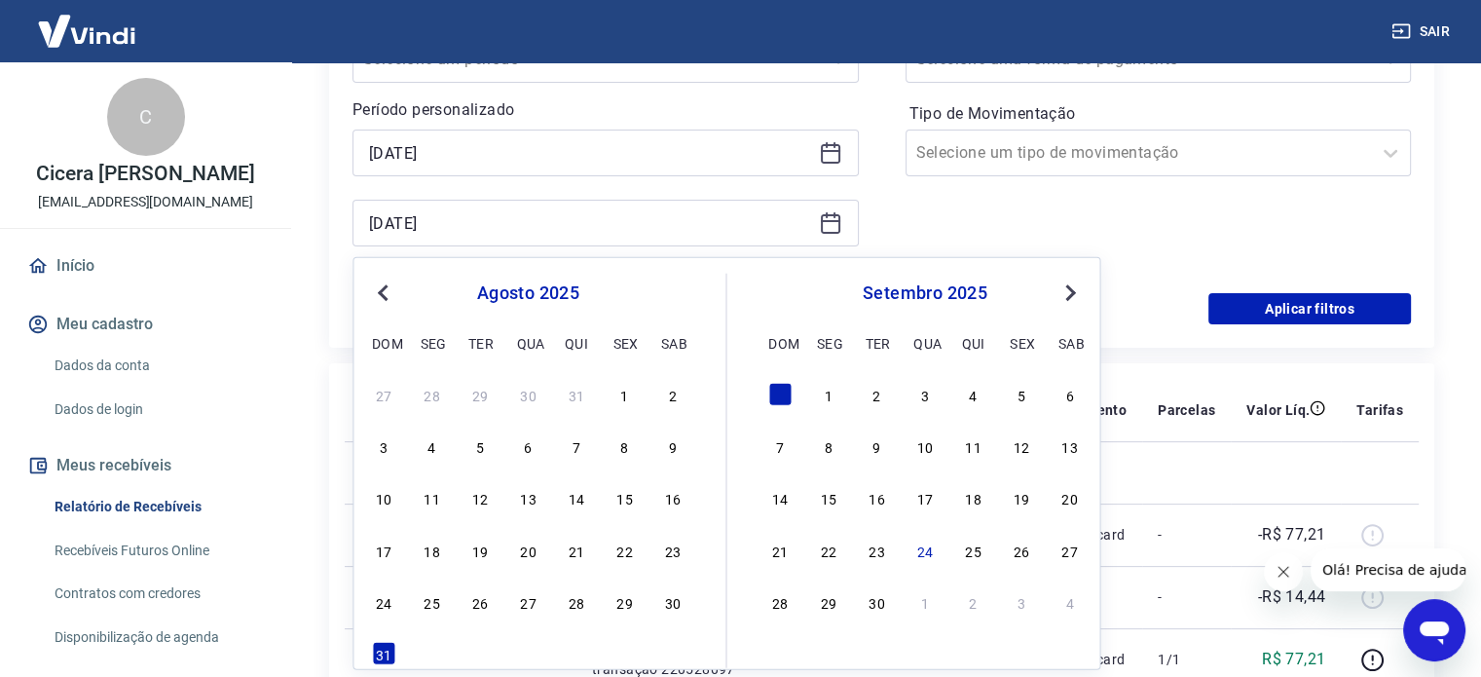
click at [1071, 295] on button "Next Month" at bounding box center [1069, 292] width 23 height 23
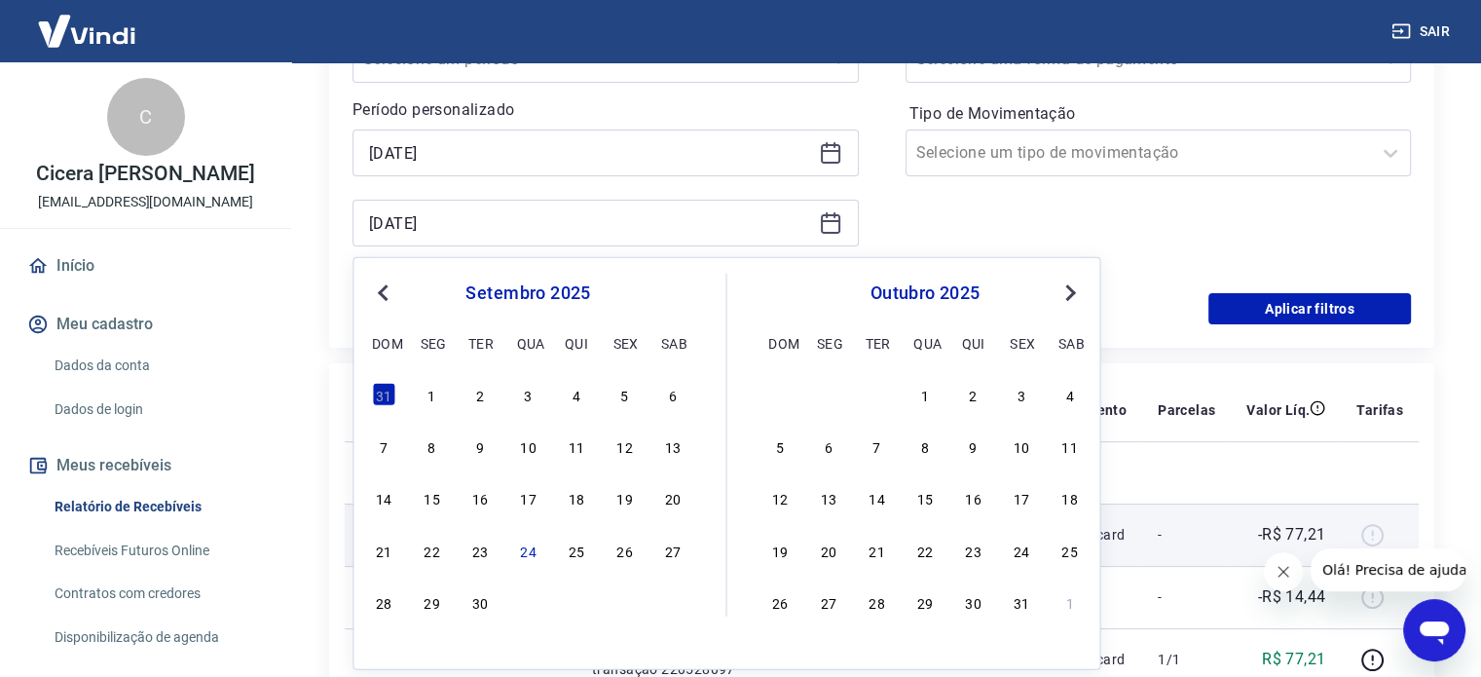
click at [476, 550] on div "23" at bounding box center [479, 548] width 23 height 23
type input "[DATE]"
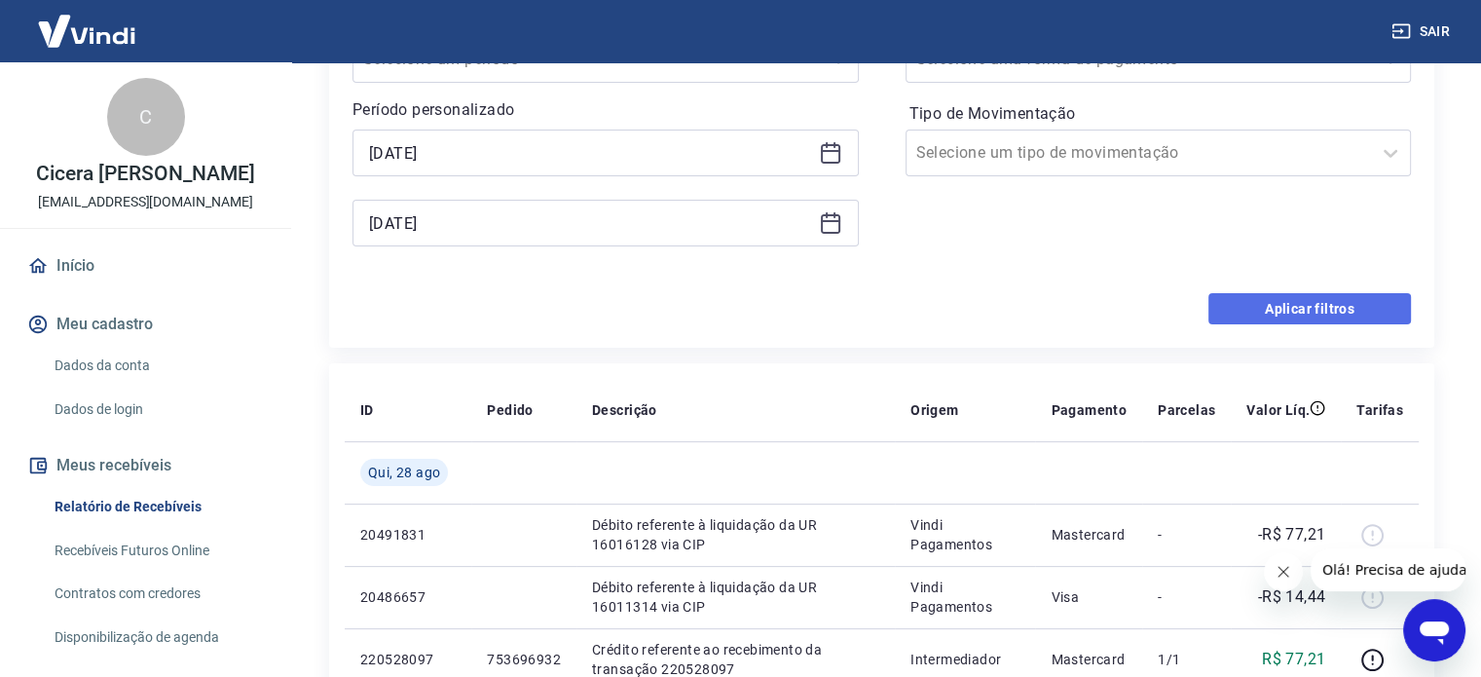
click at [1271, 312] on button "Aplicar filtros" at bounding box center [1309, 308] width 203 height 31
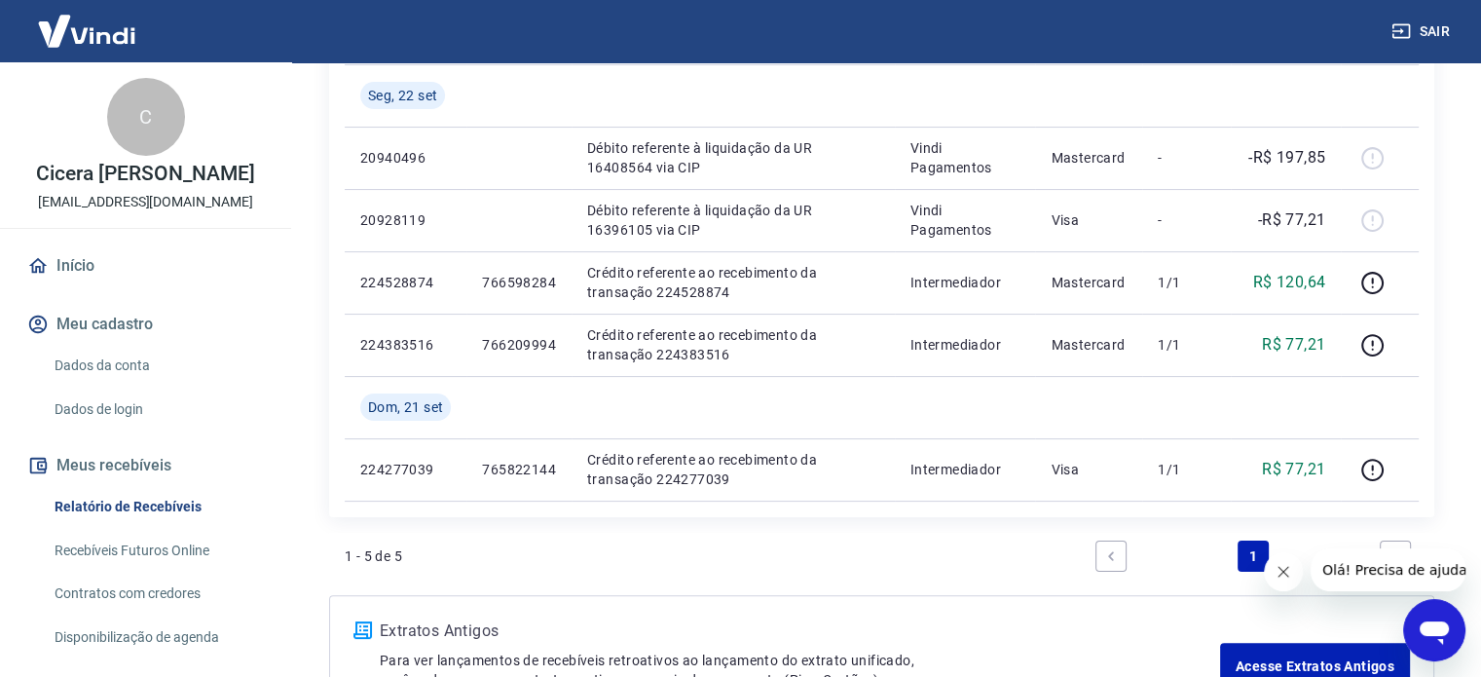
scroll to position [389, 0]
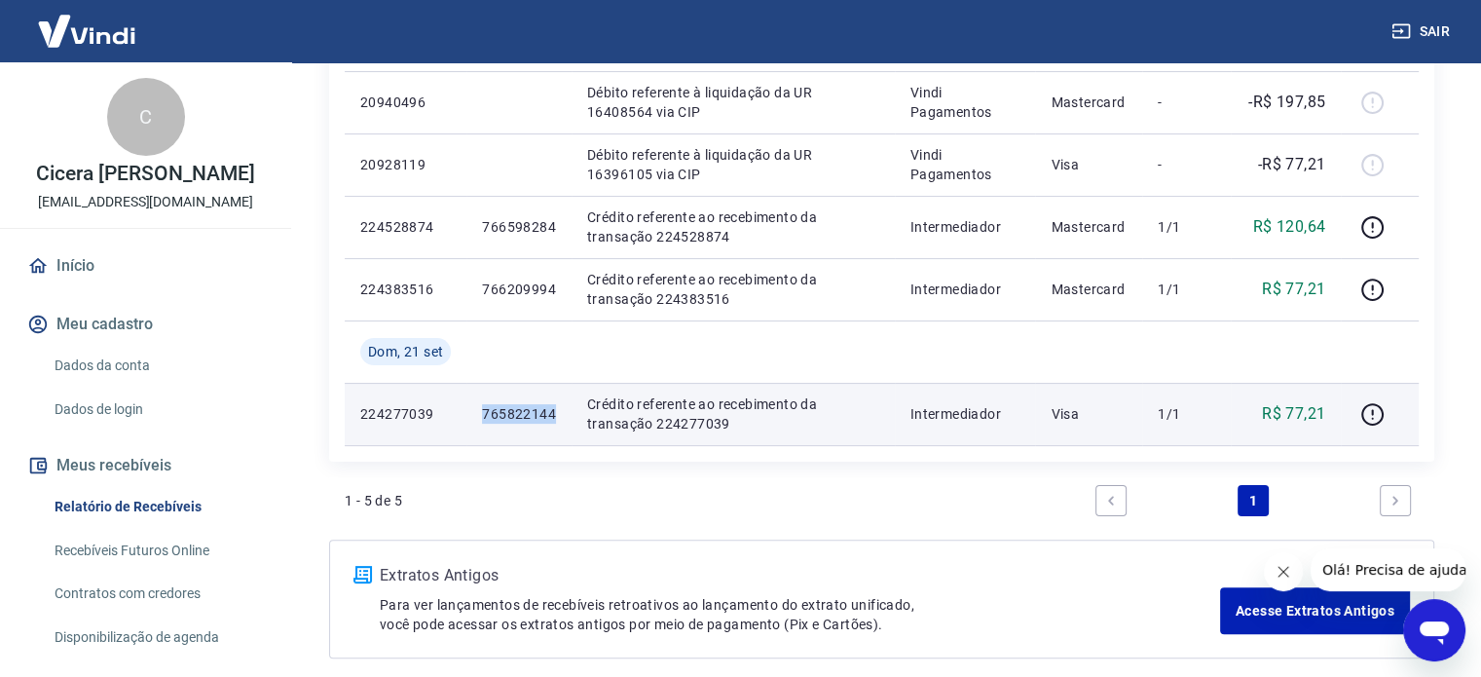
drag, startPoint x: 561, startPoint y: 414, endPoint x: 479, endPoint y: 413, distance: 81.8
click at [479, 413] on td "765822144" at bounding box center [518, 414] width 105 height 62
copy p "765822144"
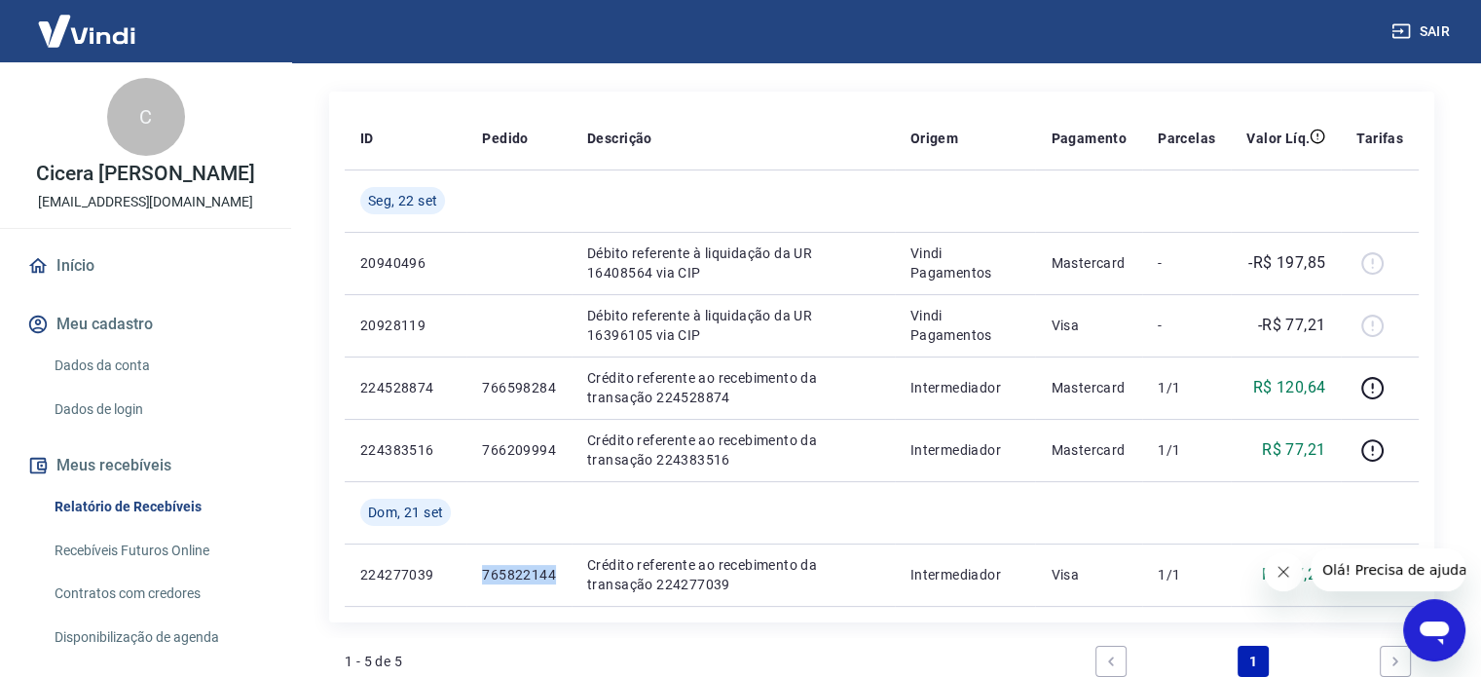
scroll to position [87, 0]
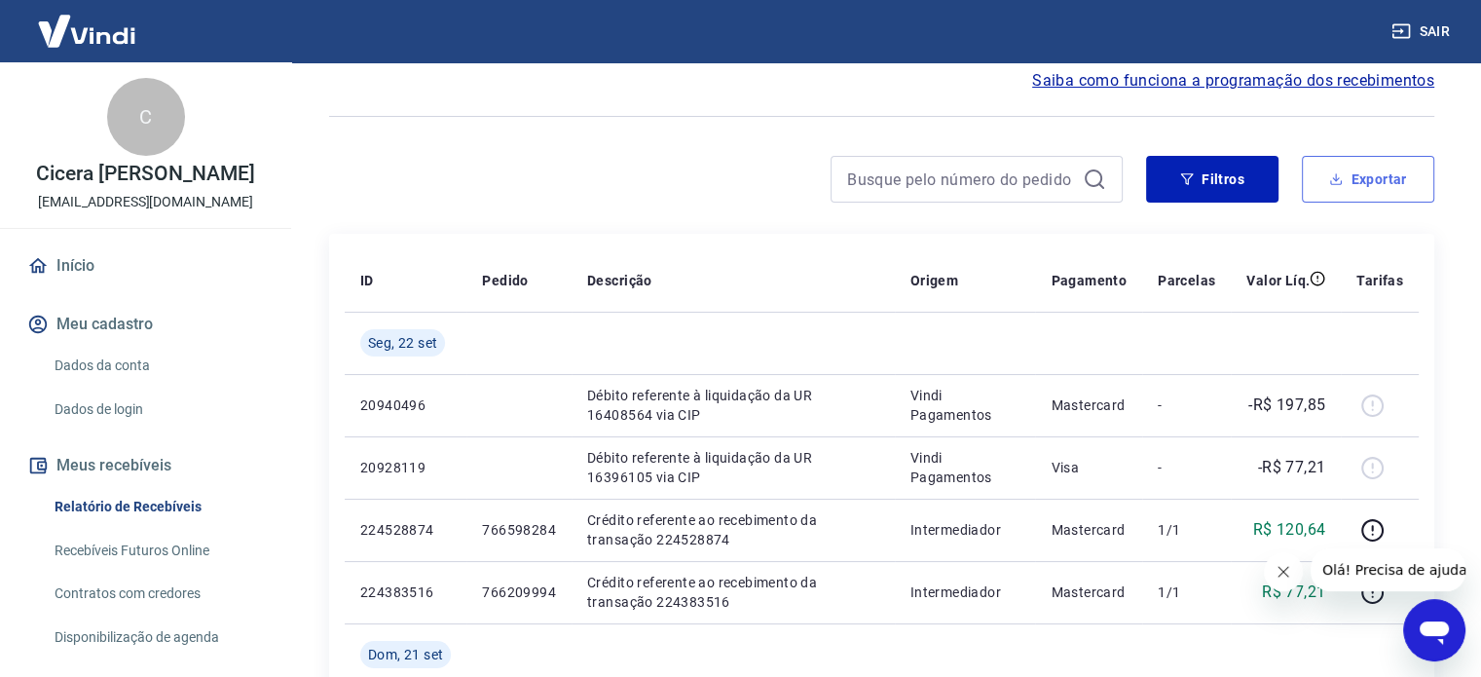
click at [1386, 180] on button "Exportar" at bounding box center [1368, 179] width 132 height 47
type input "[DATE]"
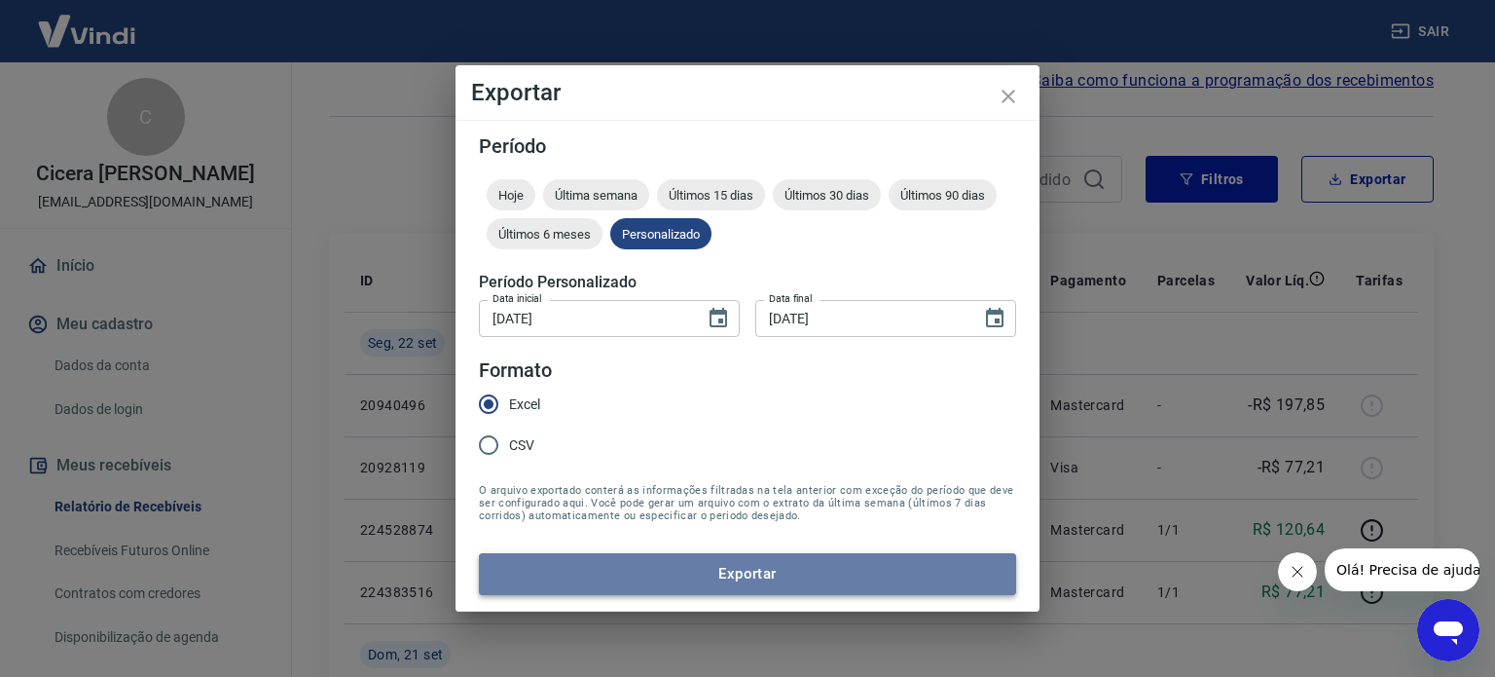
click at [825, 568] on button "Exportar" at bounding box center [747, 573] width 537 height 41
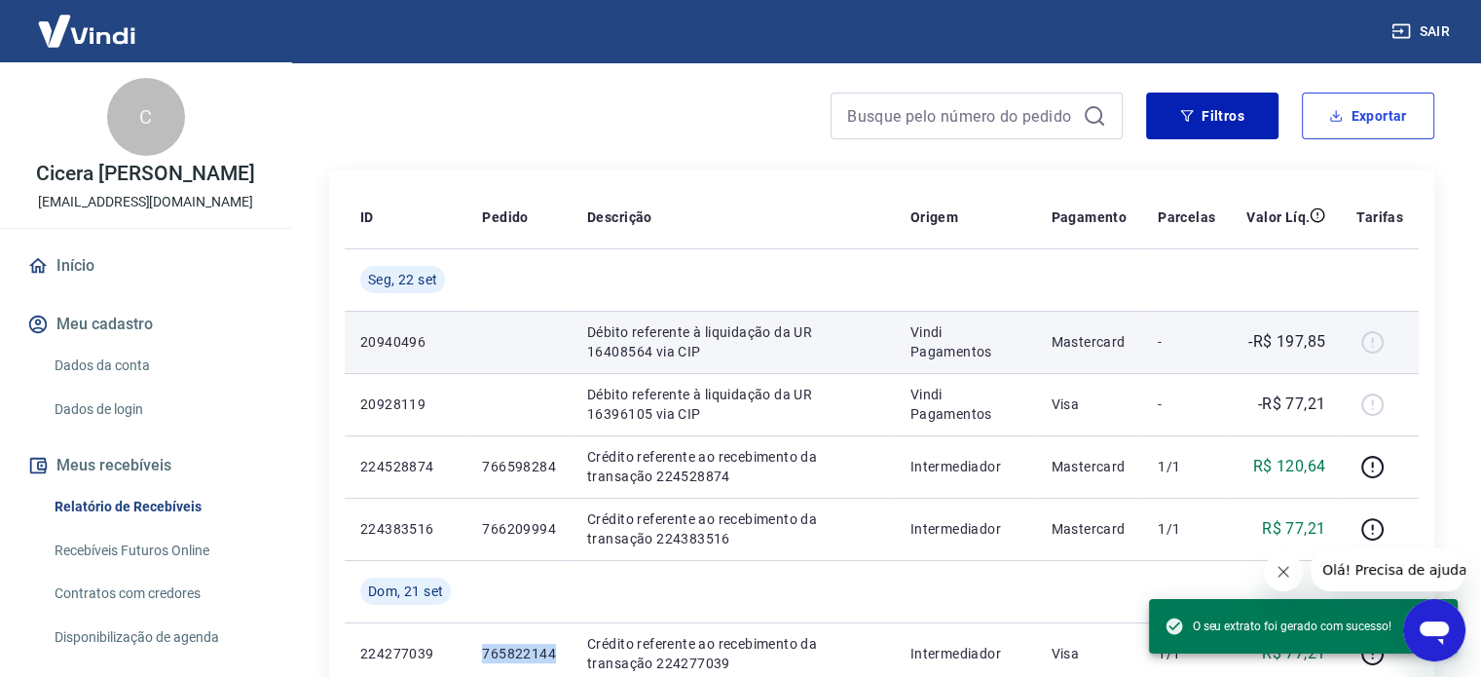
scroll to position [379, 0]
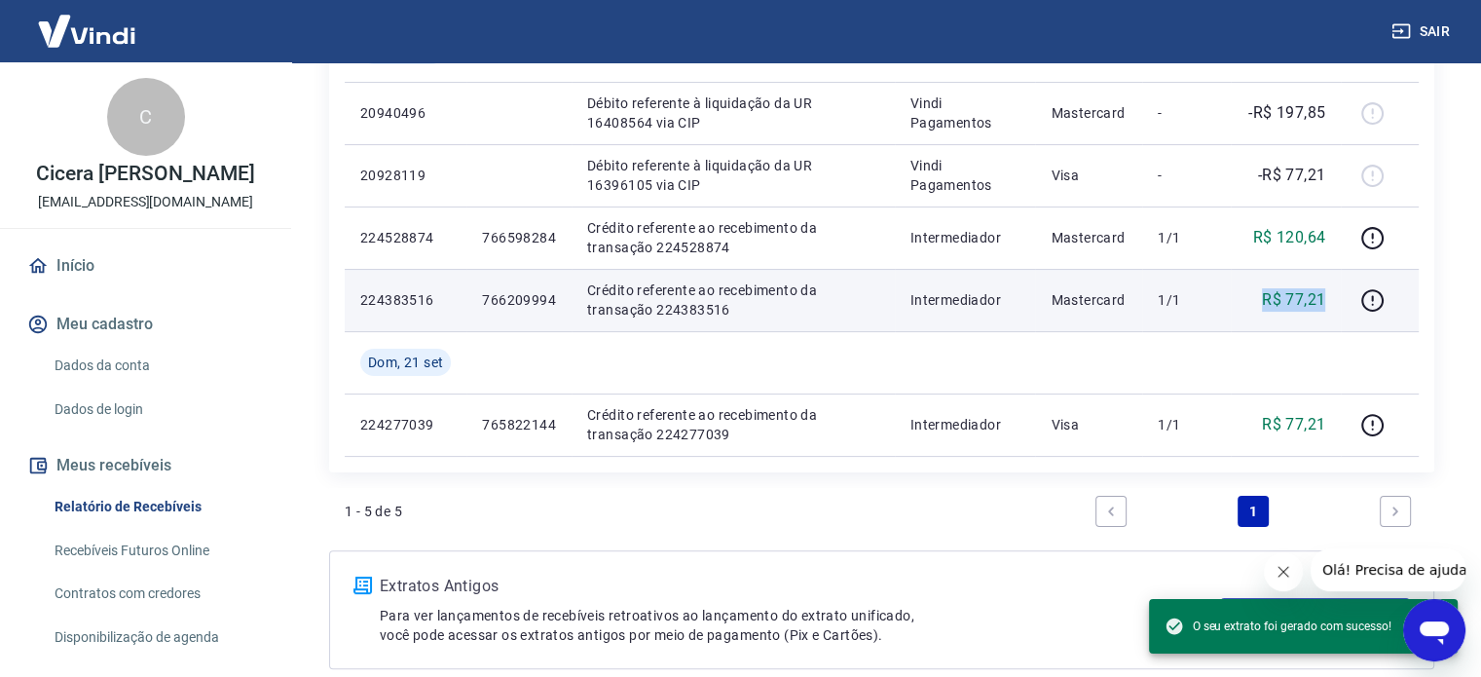
drag, startPoint x: 1326, startPoint y: 300, endPoint x: 1254, endPoint y: 307, distance: 72.4
click at [1254, 307] on td "R$ 77,21" at bounding box center [1286, 300] width 110 height 62
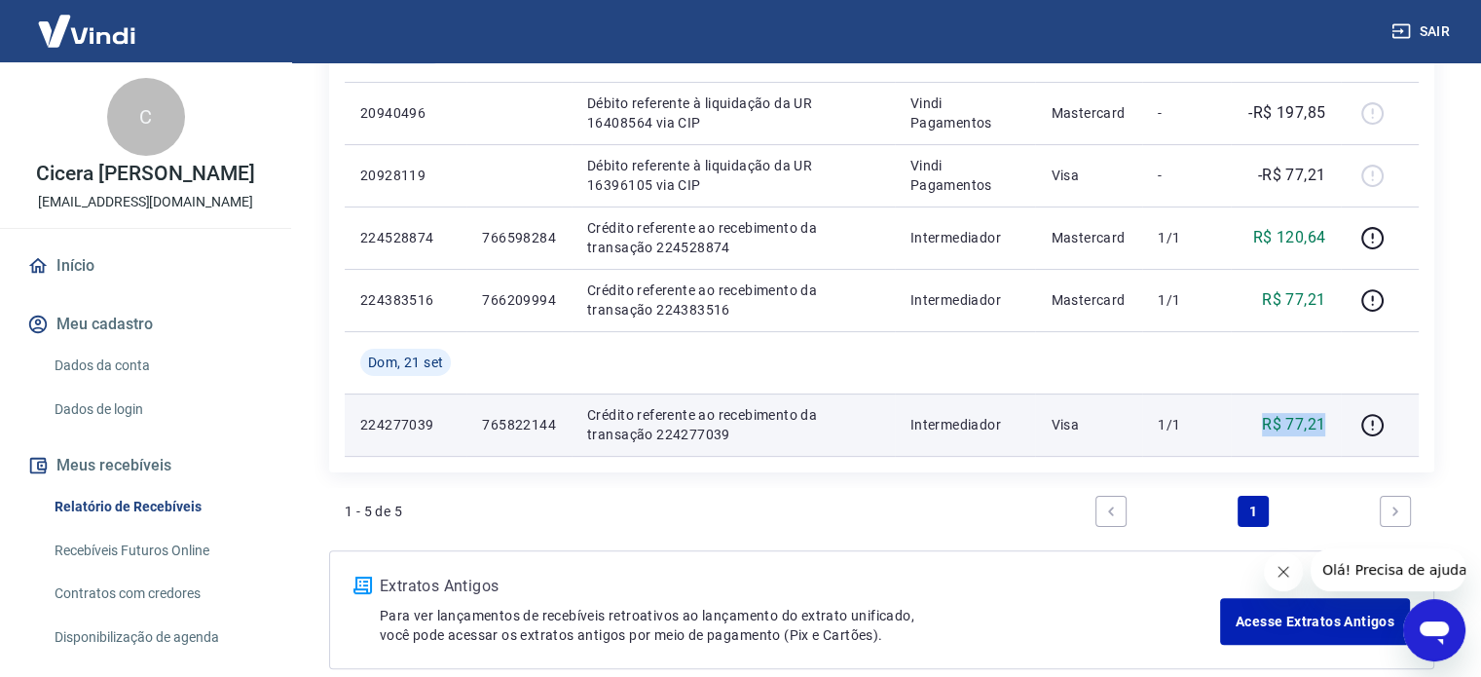
drag, startPoint x: 1337, startPoint y: 424, endPoint x: 1244, endPoint y: 418, distance: 92.7
click at [1244, 418] on td "R$ 77,21" at bounding box center [1286, 424] width 110 height 62
click at [1256, 416] on div "R$ 77,21" at bounding box center [1285, 424] width 79 height 23
drag, startPoint x: 1341, startPoint y: 429, endPoint x: 1242, endPoint y: 428, distance: 98.3
click at [1242, 428] on td "R$ 77,21" at bounding box center [1286, 424] width 110 height 62
